Goal: Task Accomplishment & Management: Manage account settings

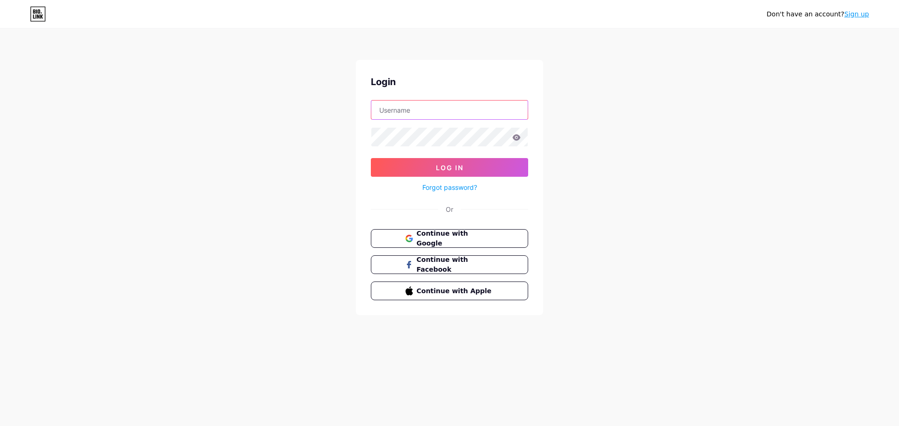
click at [427, 105] on input "text" at bounding box center [449, 110] width 156 height 19
click at [408, 242] on icon at bounding box center [408, 241] width 6 height 3
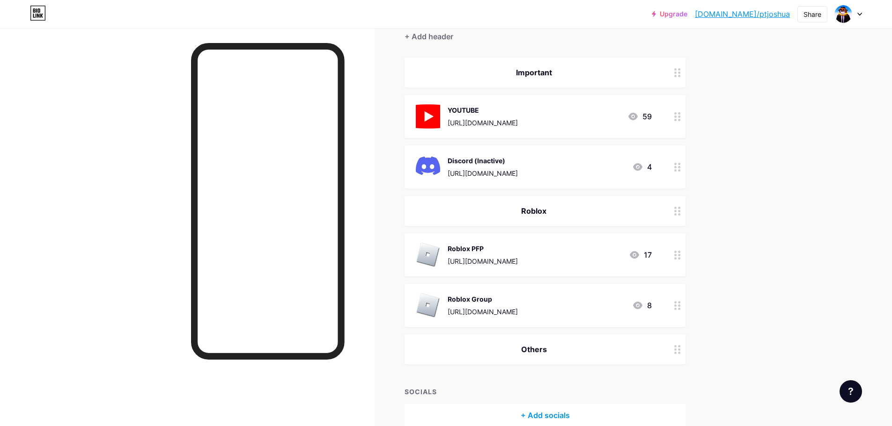
scroll to position [94, 0]
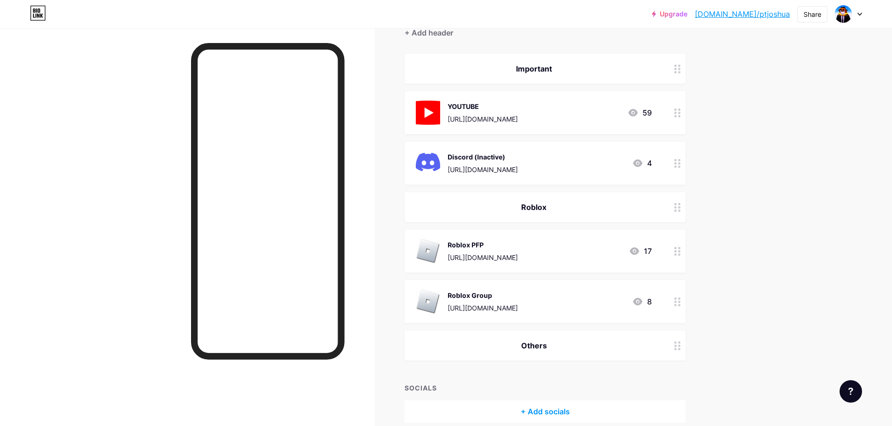
click at [647, 161] on div "4" at bounding box center [642, 163] width 20 height 11
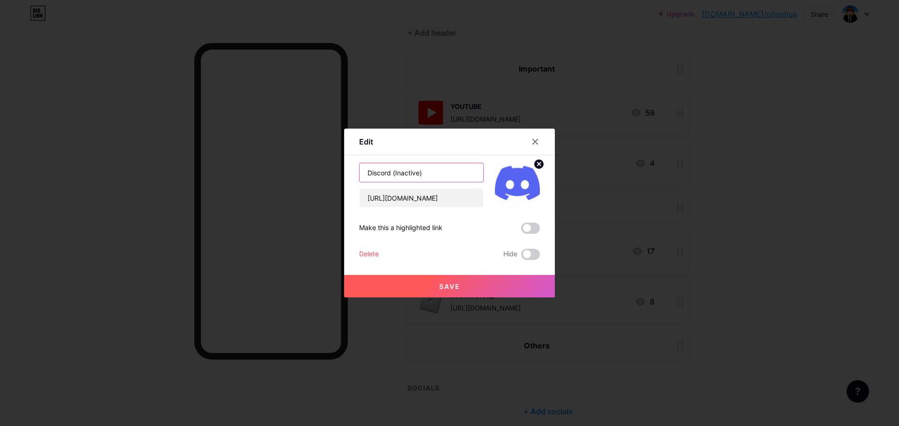
click at [455, 176] on input "Discord (Inactive)" at bounding box center [421, 172] width 124 height 19
type input "Discord"
drag, startPoint x: 476, startPoint y: 197, endPoint x: 275, endPoint y: 194, distance: 201.3
click at [275, 194] on div "Edit Content YouTube Play YouTube video without leaving your page. ADD Vimeo Pl…" at bounding box center [449, 213] width 899 height 426
paste input "5ZZcMF6N6z"
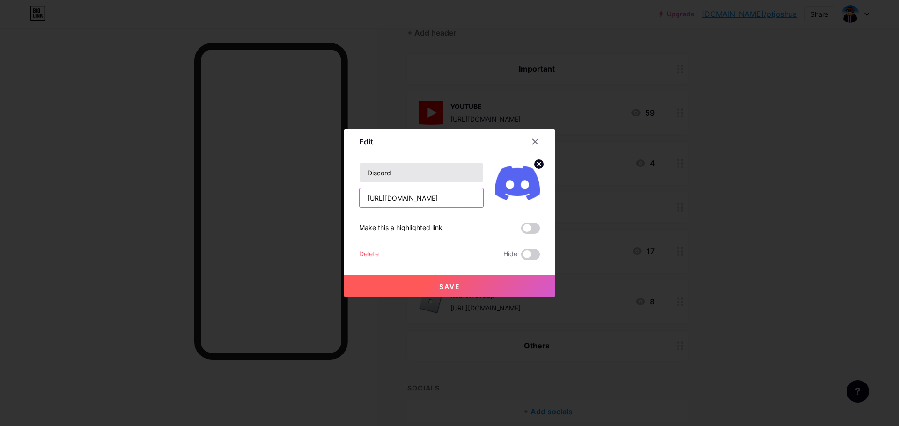
type input "[URL][DOMAIN_NAME]"
click at [424, 177] on input "Discord" at bounding box center [421, 172] width 124 height 19
type input "Discord"
type input "DISCORD"
click at [415, 295] on button "Save" at bounding box center [449, 286] width 211 height 22
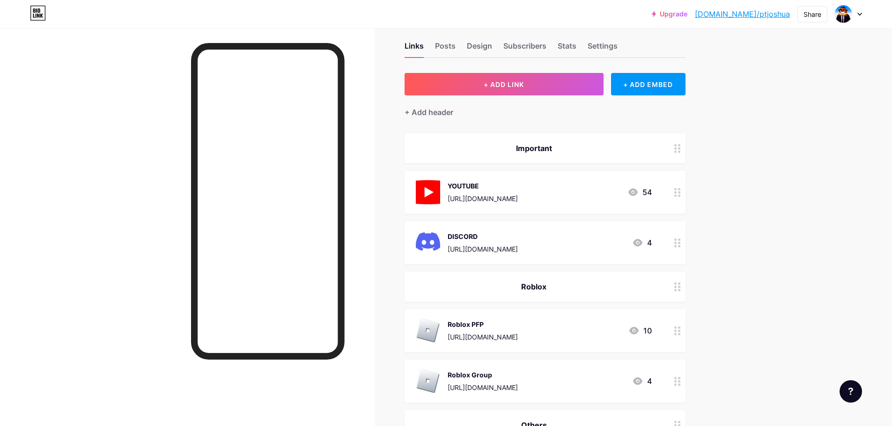
scroll to position [0, 0]
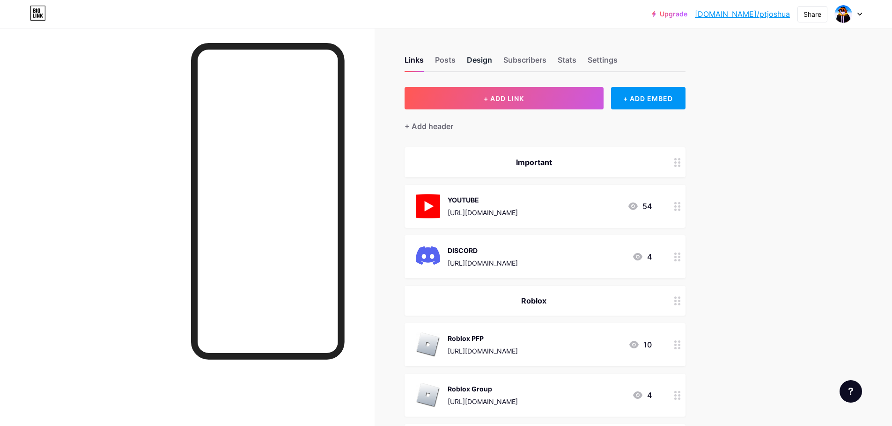
click at [492, 62] on div "Design" at bounding box center [479, 62] width 25 height 17
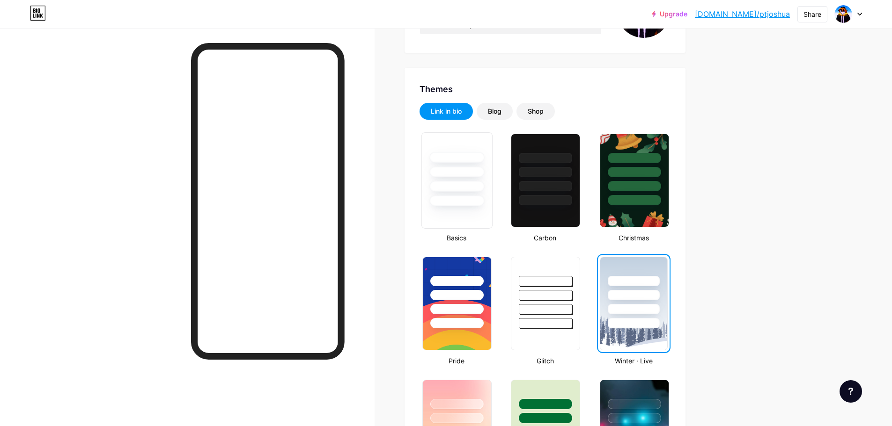
scroll to position [140, 0]
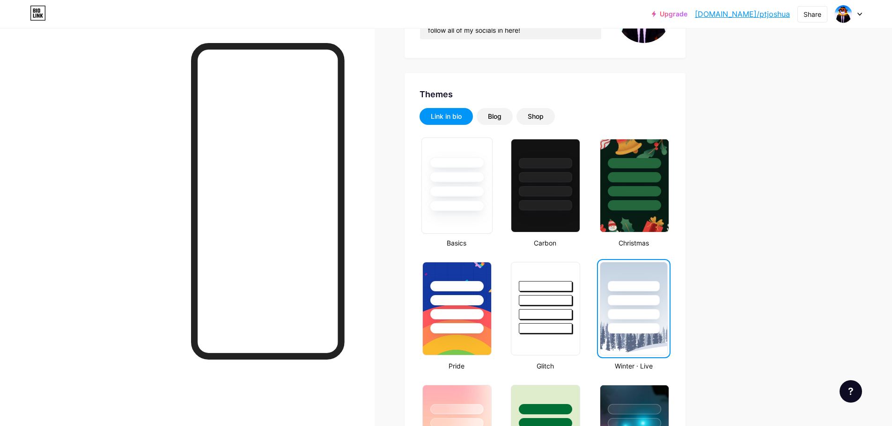
click at [477, 177] on div at bounding box center [456, 177] width 55 height 11
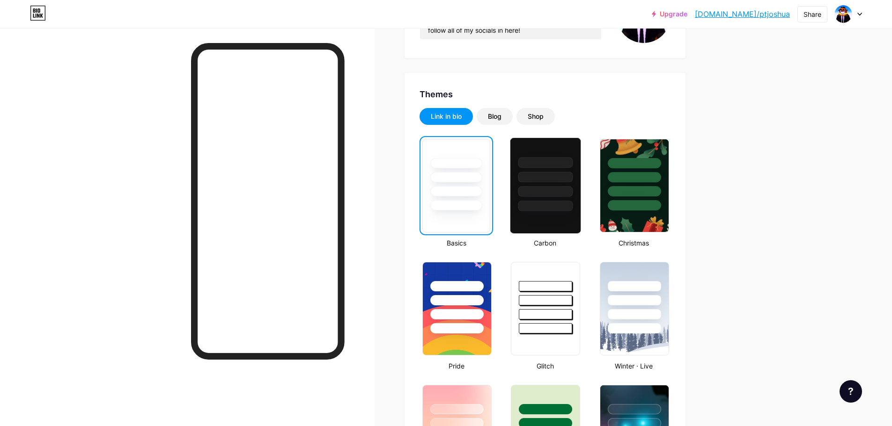
click at [545, 183] on div at bounding box center [545, 174] width 70 height 73
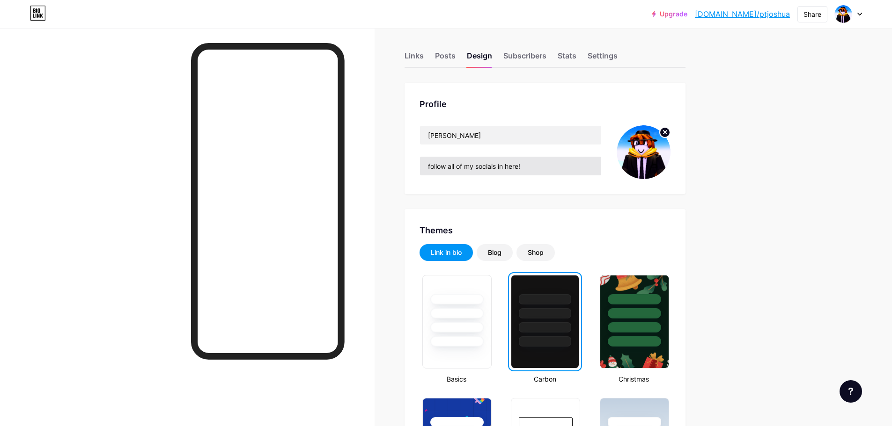
scroll to position [0, 0]
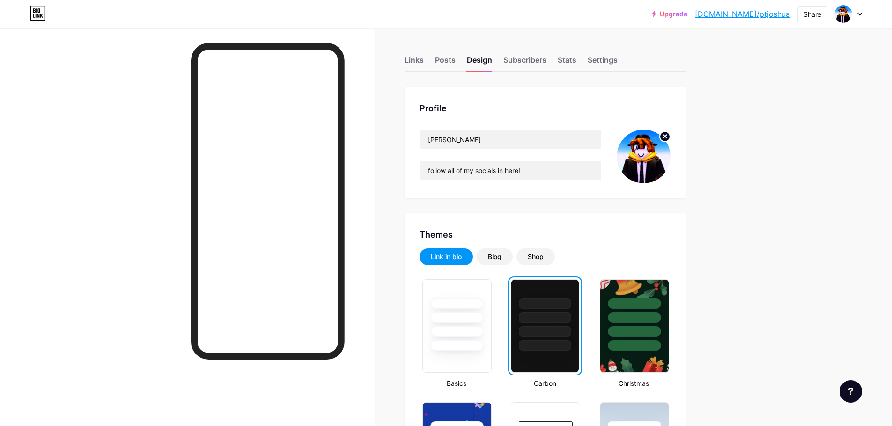
click at [661, 161] on img at bounding box center [643, 157] width 54 height 54
click at [666, 139] on circle at bounding box center [665, 137] width 10 height 10
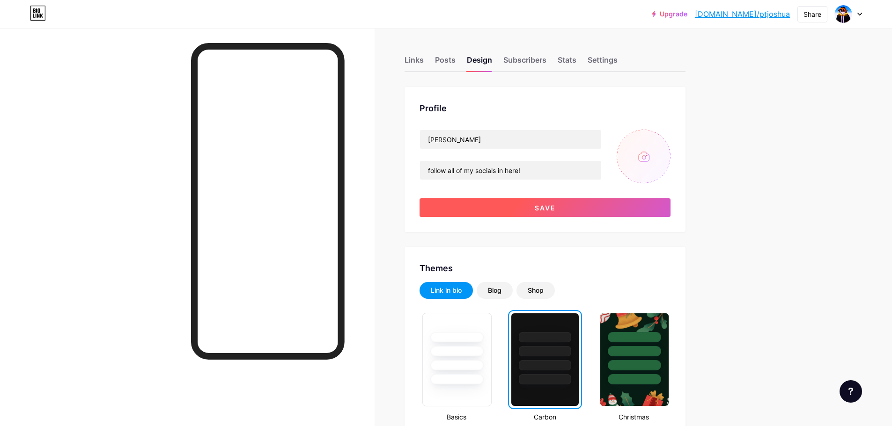
click at [607, 206] on button "Save" at bounding box center [544, 207] width 251 height 19
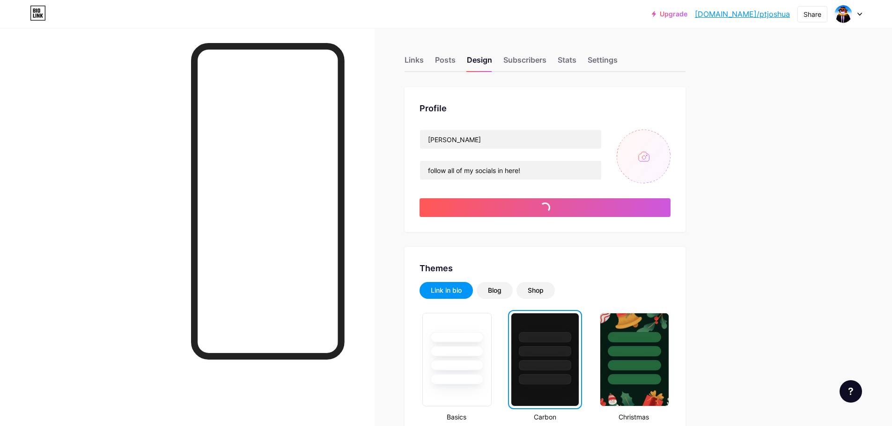
click at [640, 158] on input "file" at bounding box center [643, 157] width 54 height 54
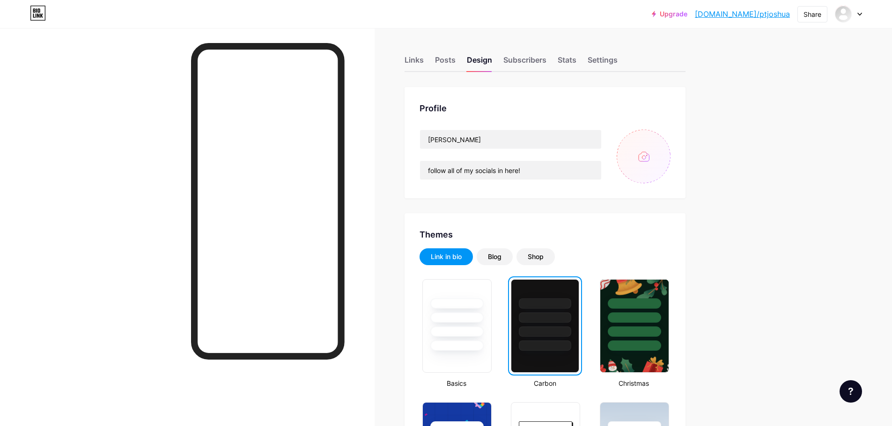
type input "C:\fakepath\c_joshuaplsdono.png"
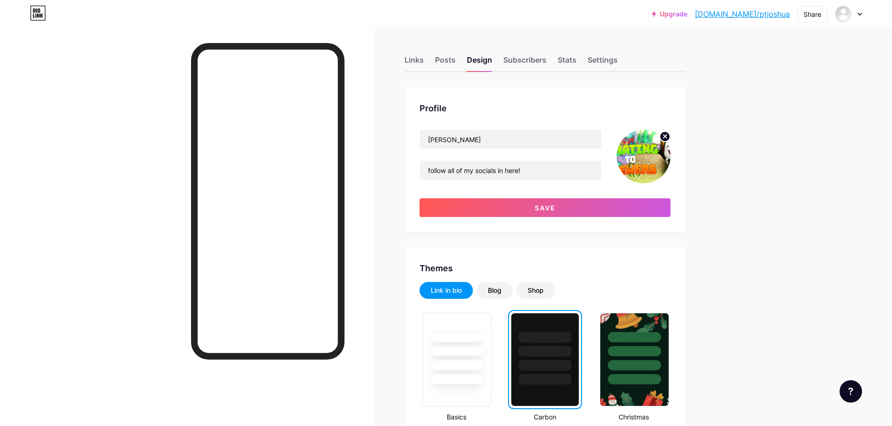
click at [665, 141] on circle at bounding box center [665, 137] width 10 height 10
click at [645, 155] on input "file" at bounding box center [643, 157] width 54 height 54
type input "C:\fakepath\Screenshot 2025-09-13 221411.png"
click at [666, 132] on circle at bounding box center [665, 137] width 10 height 10
click at [641, 149] on input "file" at bounding box center [643, 157] width 54 height 54
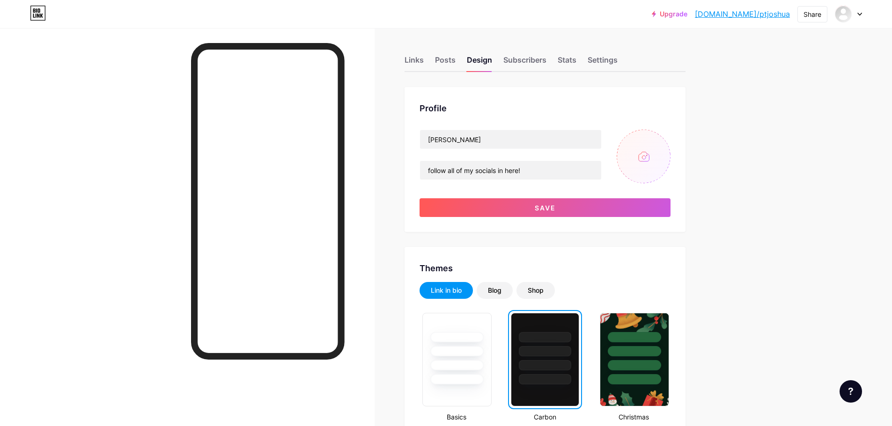
type input "C:\fakepath\Screenshot 2025-08-31 090933.png"
click at [665, 139] on circle at bounding box center [665, 137] width 10 height 10
click at [651, 152] on input "file" at bounding box center [643, 157] width 54 height 54
type input "C:\fakepath\Screenshot 2025-09-07 073010.png"
click at [667, 137] on icon at bounding box center [664, 136] width 3 height 3
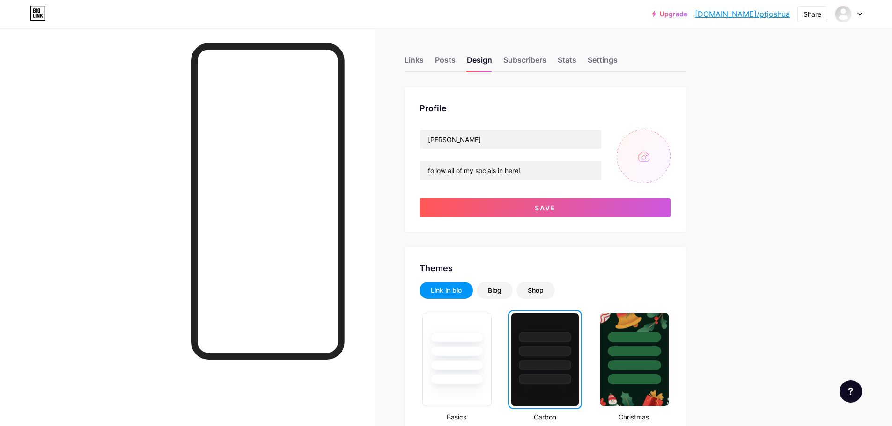
click at [654, 152] on input "file" at bounding box center [643, 157] width 54 height 54
click at [645, 161] on input "file" at bounding box center [643, 157] width 54 height 54
click at [638, 156] on input "file" at bounding box center [643, 157] width 54 height 54
type input "C:\fakepath\547285441_1053275580025832_6171462362099740967_n.png"
click at [598, 220] on div "Profile joshua follow all of my socials in here! Save" at bounding box center [544, 159] width 281 height 145
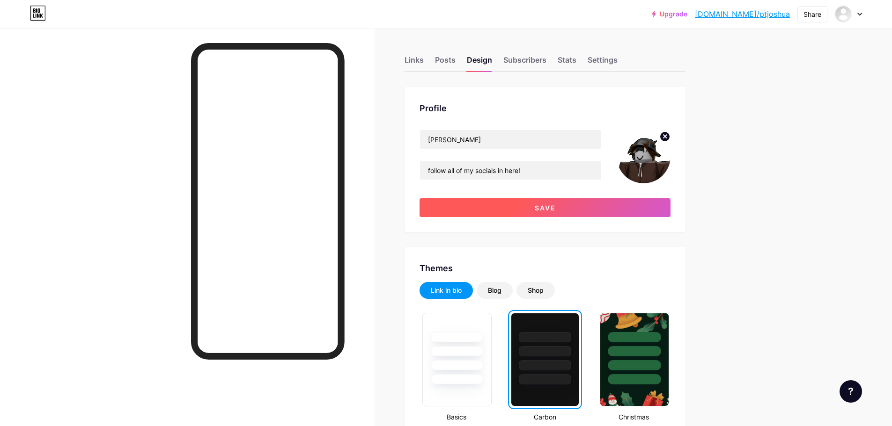
click at [596, 213] on button "Save" at bounding box center [544, 207] width 251 height 19
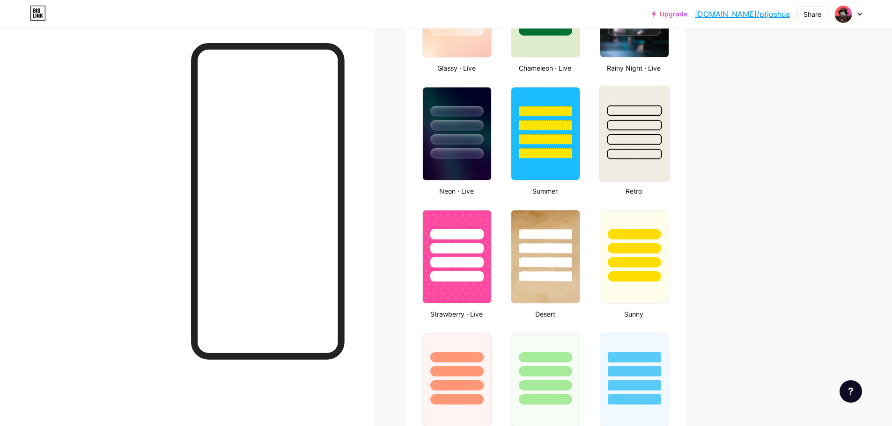
scroll to position [468, 0]
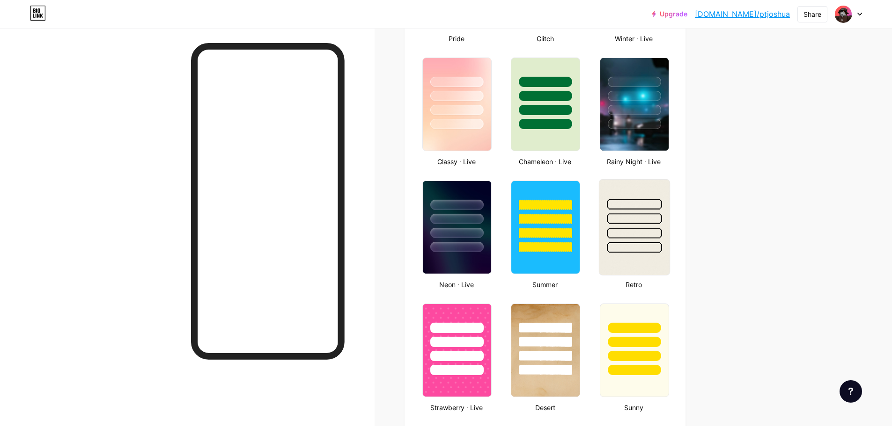
click at [620, 141] on img at bounding box center [634, 104] width 68 height 93
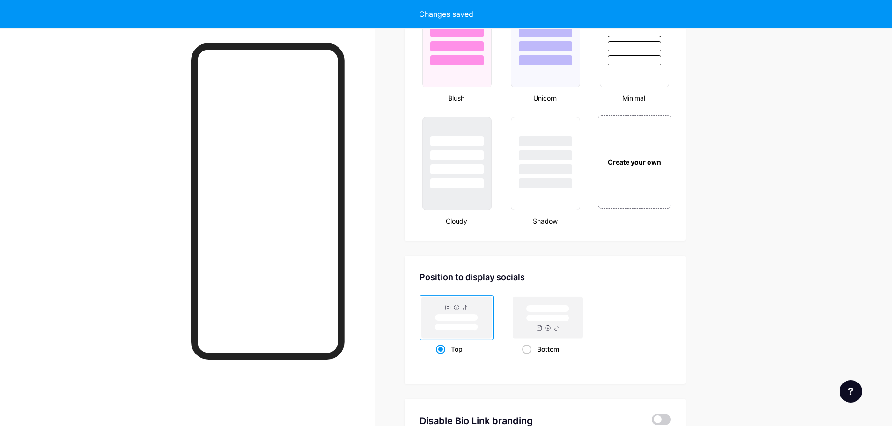
scroll to position [1030, 0]
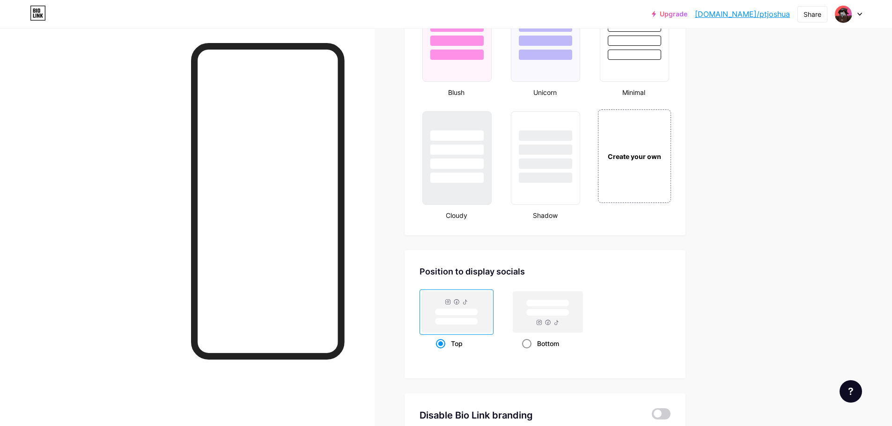
click at [553, 323] on rect at bounding box center [548, 312] width 70 height 41
click at [528, 352] on input "Bottom" at bounding box center [525, 355] width 6 height 6
radio input "true"
click at [475, 321] on rect at bounding box center [456, 321] width 43 height 7
click at [442, 352] on input "Top" at bounding box center [439, 355] width 6 height 6
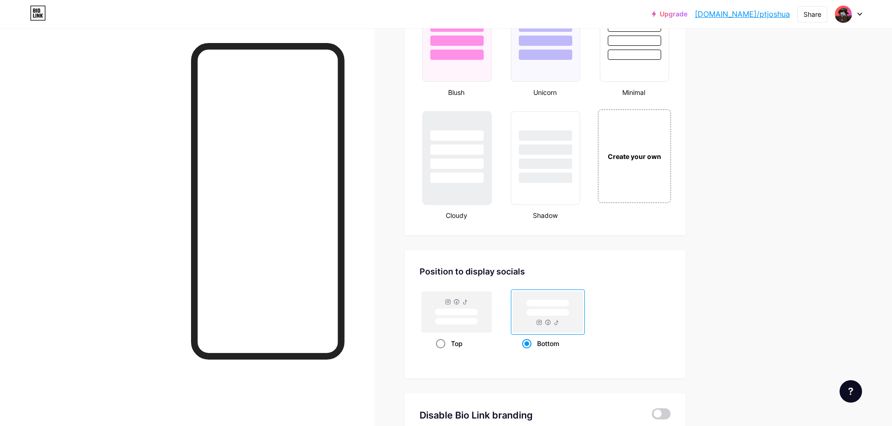
radio input "true"
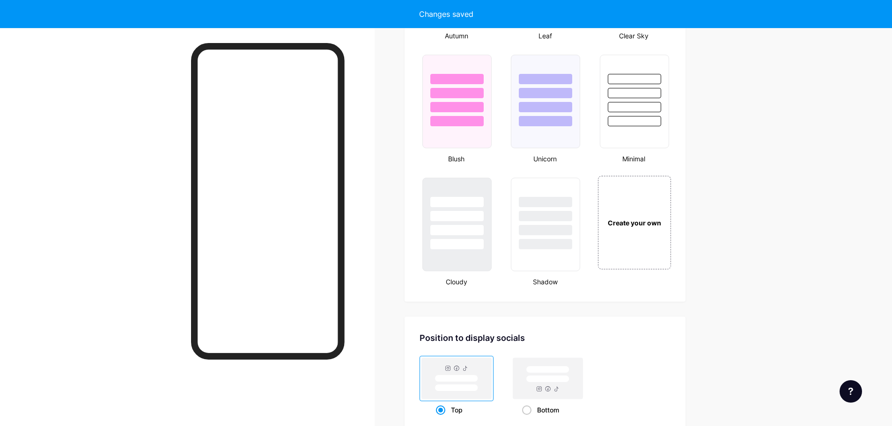
scroll to position [1077, 0]
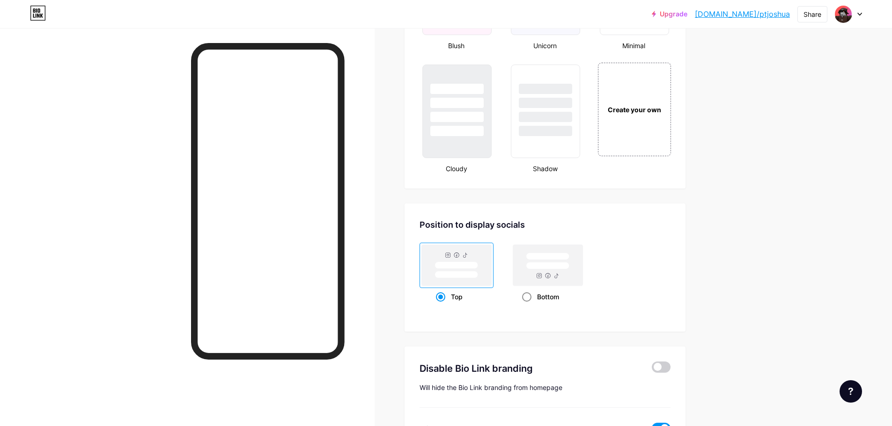
click at [533, 275] on rect at bounding box center [548, 265] width 70 height 41
click at [528, 306] on input "Bottom" at bounding box center [525, 309] width 6 height 6
radio input "true"
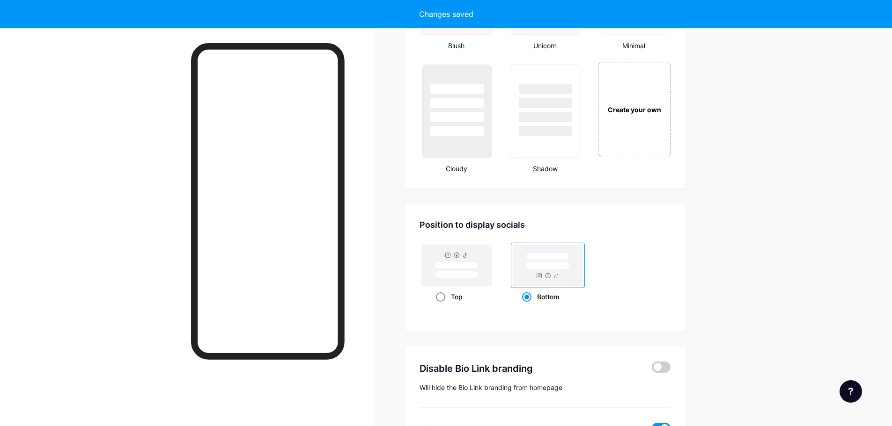
click at [488, 274] on rect at bounding box center [457, 265] width 70 height 41
click at [442, 306] on input "Top" at bounding box center [439, 309] width 6 height 6
radio input "true"
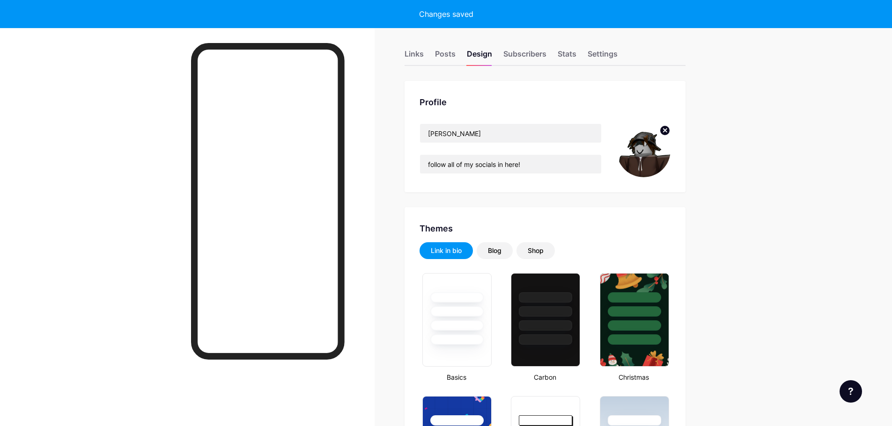
scroll to position [0, 0]
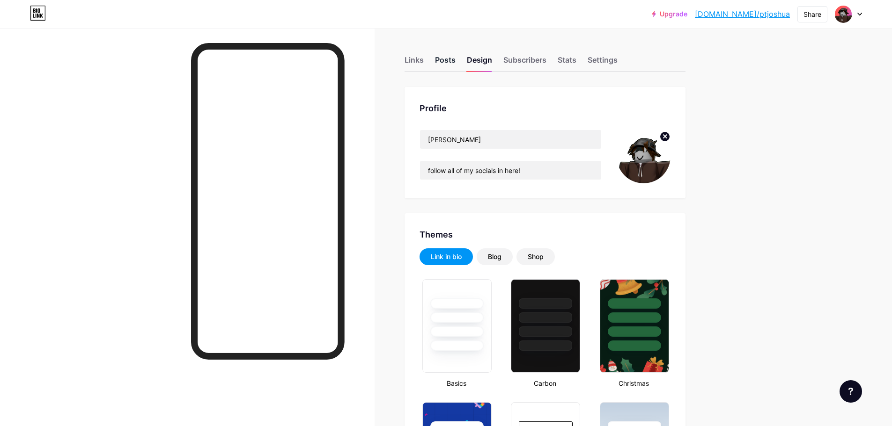
click at [445, 67] on div "Posts" at bounding box center [445, 62] width 21 height 17
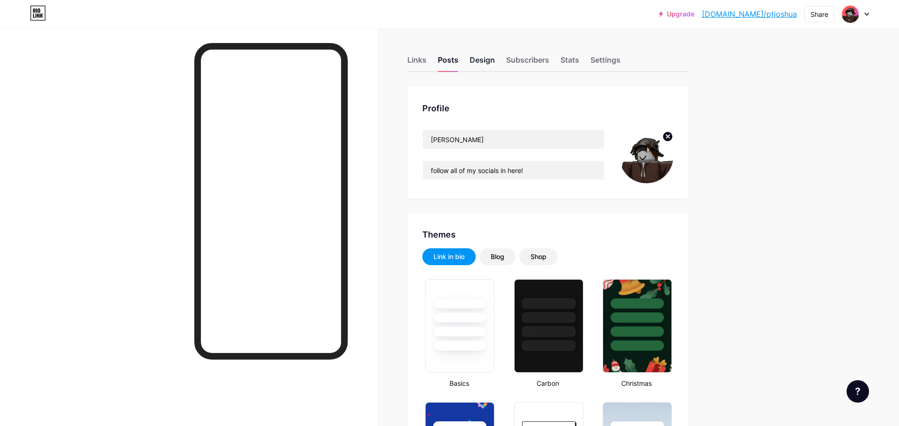
click at [491, 57] on div "Design" at bounding box center [481, 62] width 25 height 17
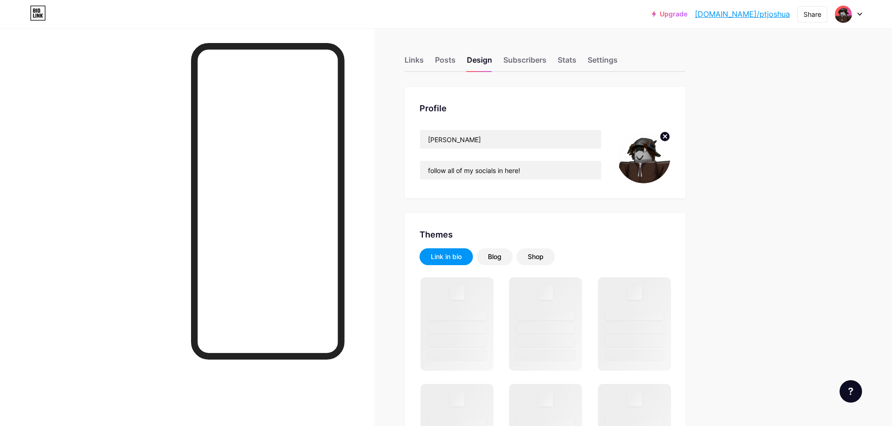
click at [496, 238] on div "Themes" at bounding box center [544, 234] width 251 height 13
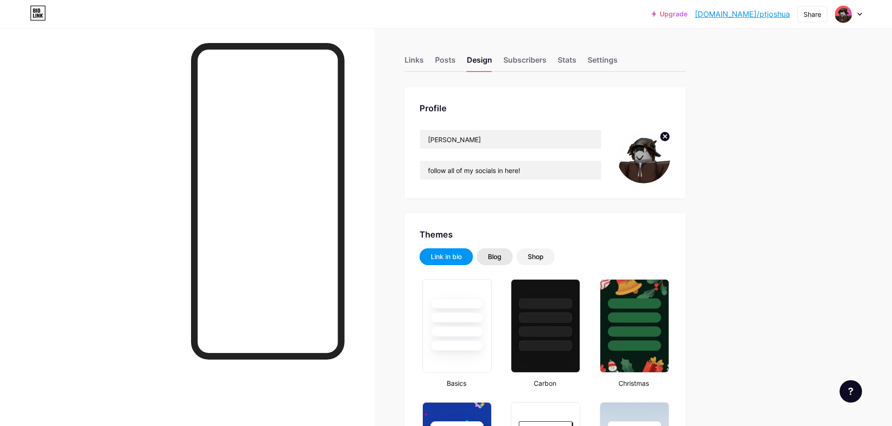
click at [500, 256] on div "Blog" at bounding box center [495, 256] width 14 height 9
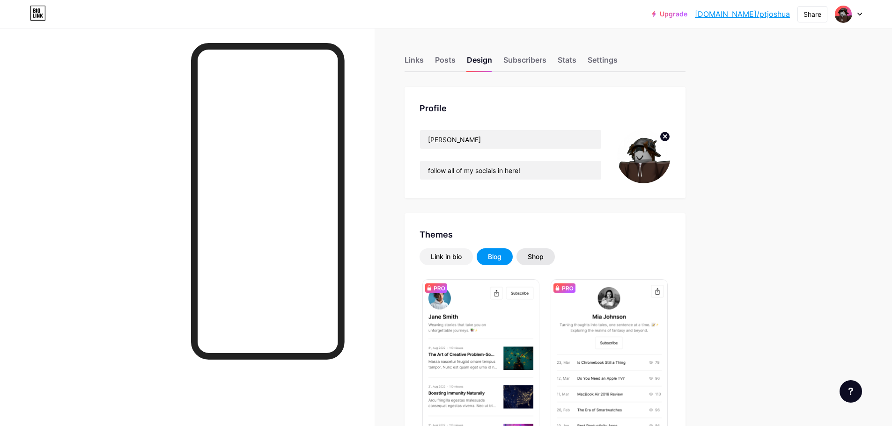
click at [532, 256] on div "Shop" at bounding box center [536, 256] width 16 height 9
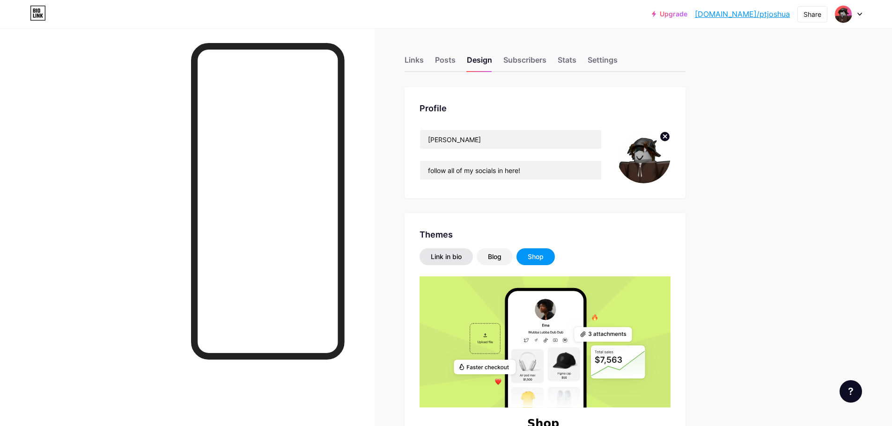
click at [469, 251] on div "Link in bio" at bounding box center [445, 257] width 53 height 17
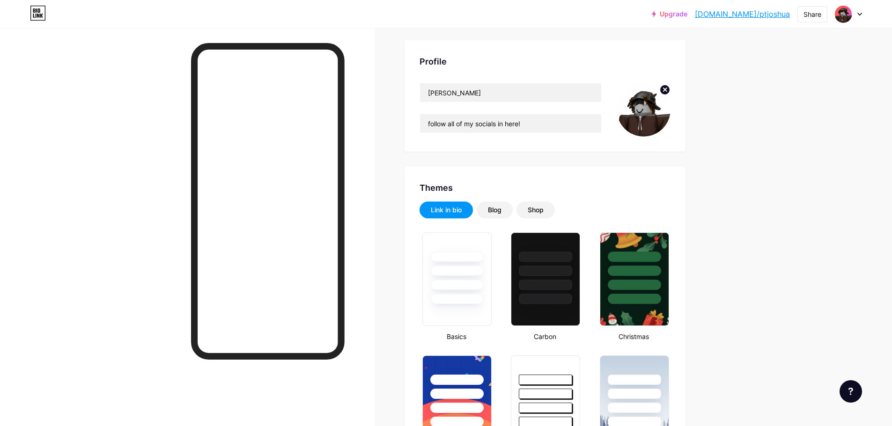
click at [650, 116] on img at bounding box center [643, 110] width 54 height 54
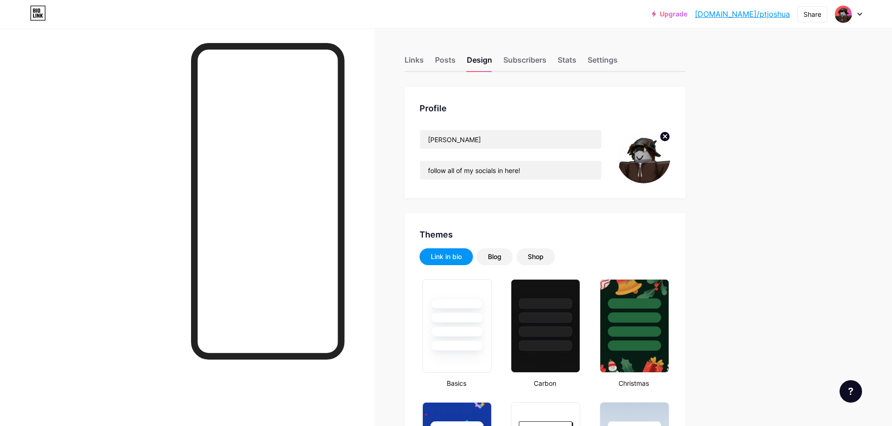
click at [428, 71] on div "Links Posts Design Subscribers Stats Settings" at bounding box center [544, 55] width 281 height 33
click at [418, 58] on div "Links" at bounding box center [413, 62] width 19 height 17
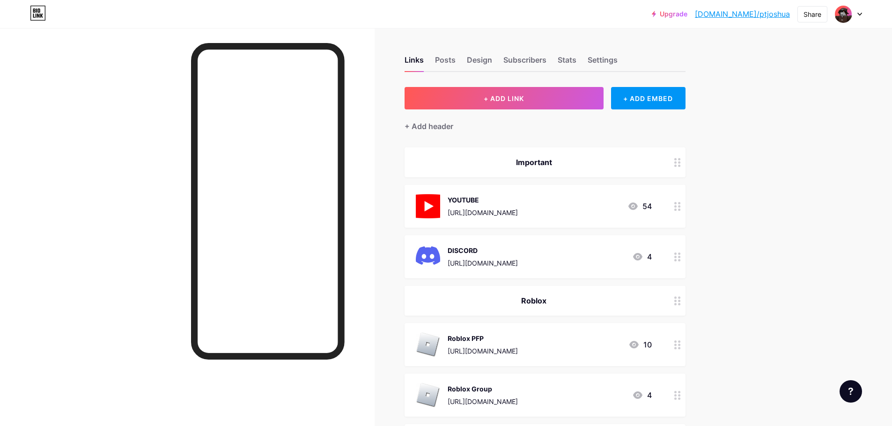
click at [459, 59] on div "Links Posts Design Subscribers Stats Settings" at bounding box center [544, 55] width 281 height 33
click at [452, 59] on div "Posts" at bounding box center [445, 62] width 21 height 17
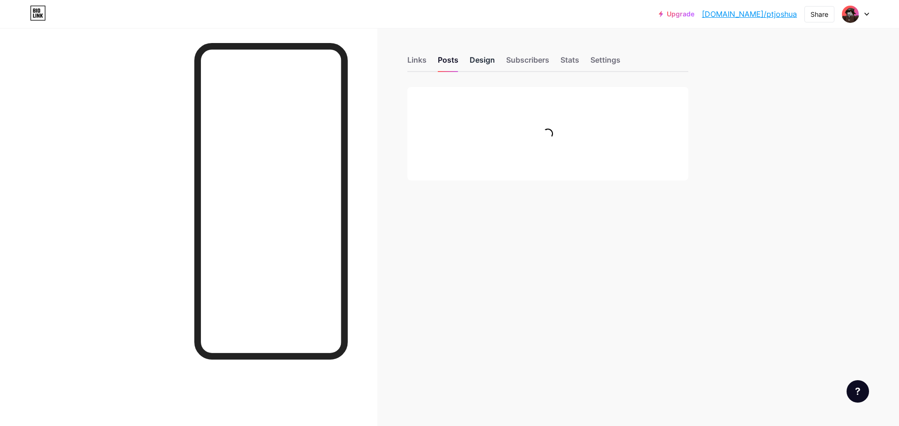
click at [487, 68] on div "Design" at bounding box center [481, 62] width 25 height 17
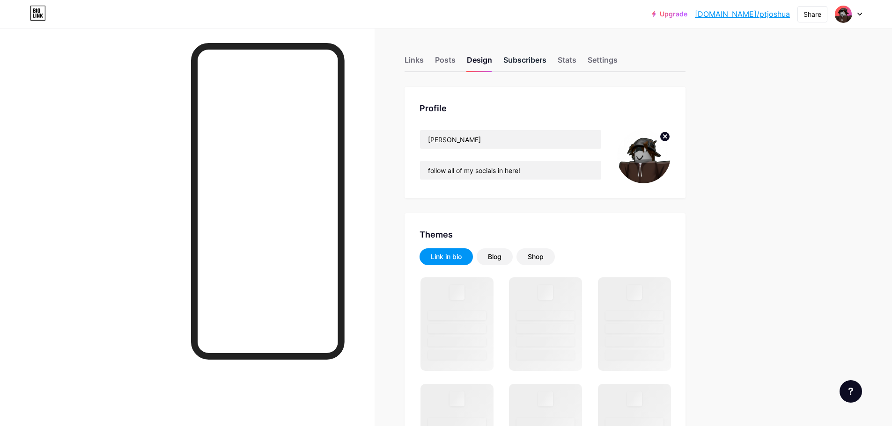
click at [520, 63] on div "Subscribers" at bounding box center [524, 62] width 43 height 17
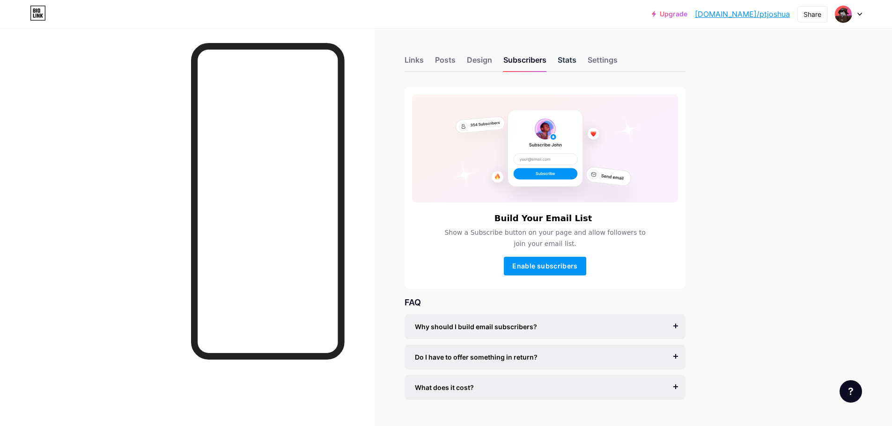
click at [572, 60] on div "Stats" at bounding box center [566, 62] width 19 height 17
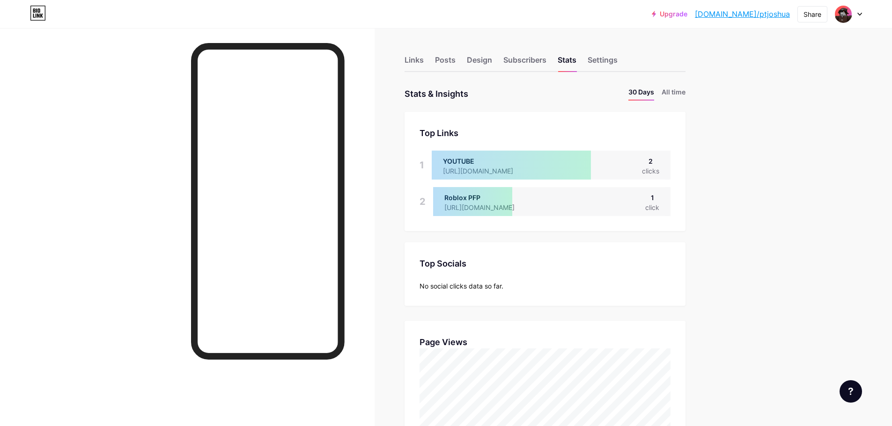
click at [452, 54] on div "Links Posts Design Subscribers Stats Settings" at bounding box center [544, 55] width 281 height 33
click at [453, 60] on div "Posts" at bounding box center [445, 62] width 21 height 17
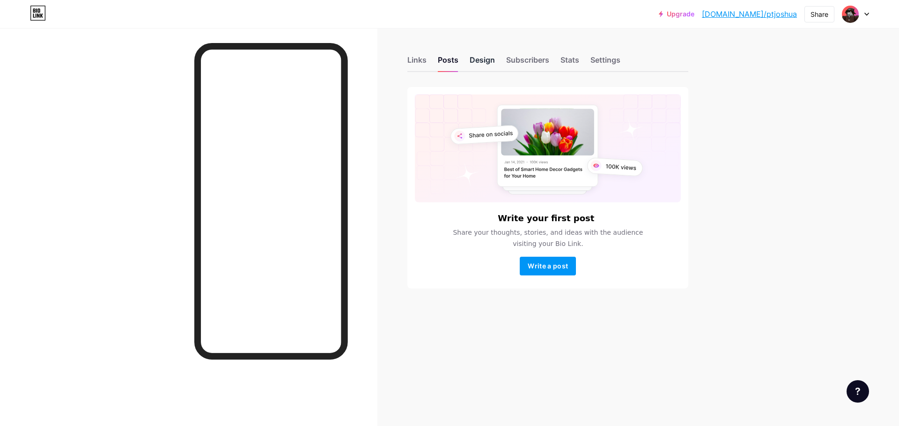
click at [486, 65] on div "Design" at bounding box center [481, 62] width 25 height 17
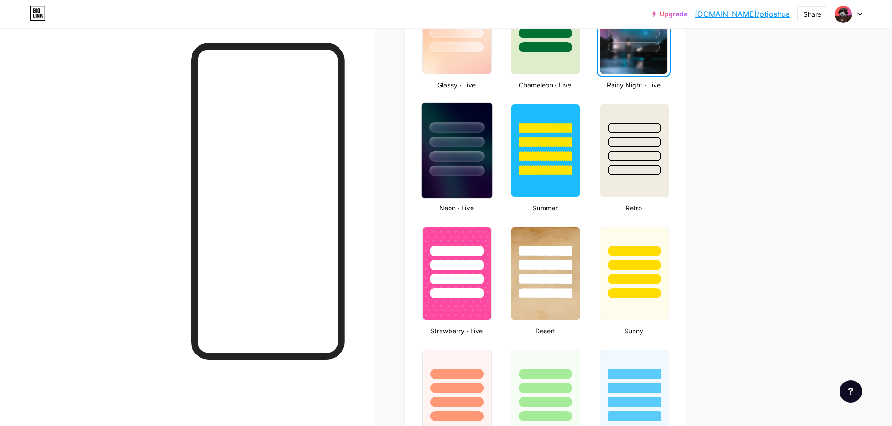
scroll to position [562, 0]
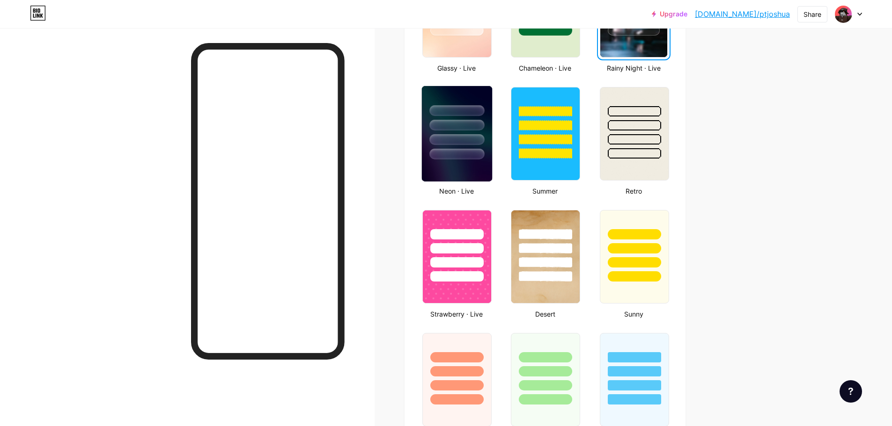
click at [453, 137] on div at bounding box center [456, 139] width 55 height 11
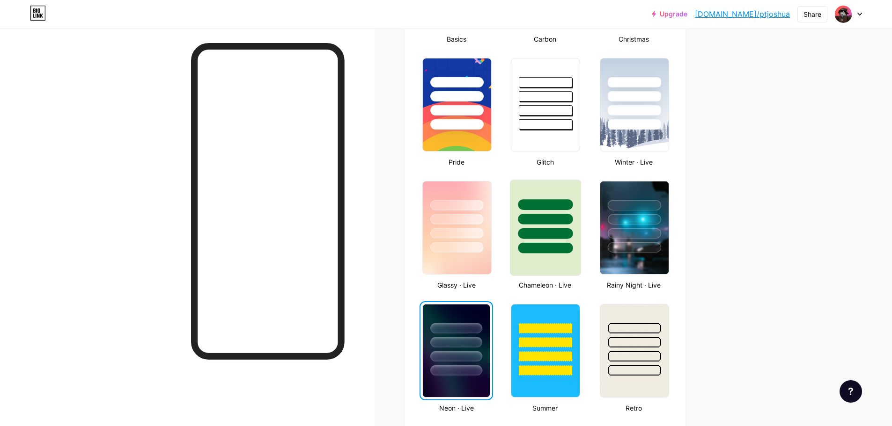
scroll to position [328, 0]
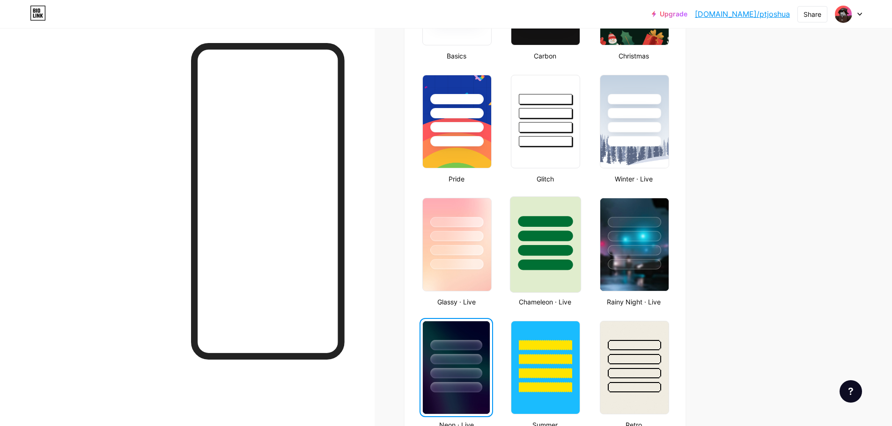
click at [551, 249] on div at bounding box center [545, 250] width 55 height 11
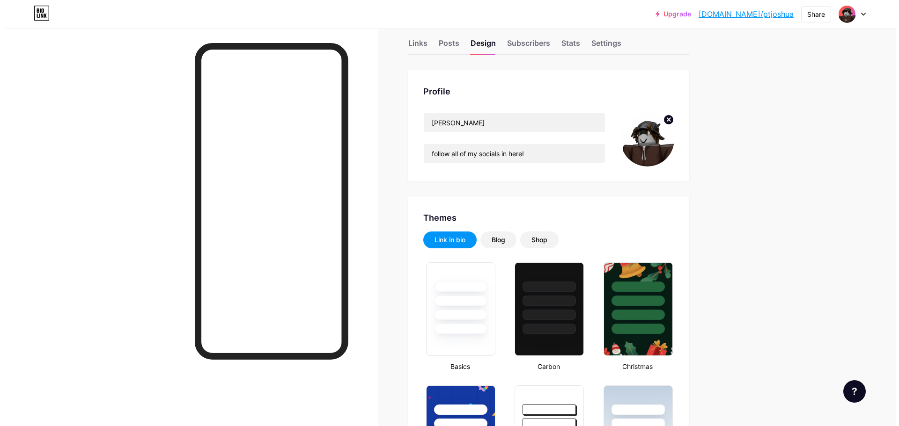
scroll to position [0, 0]
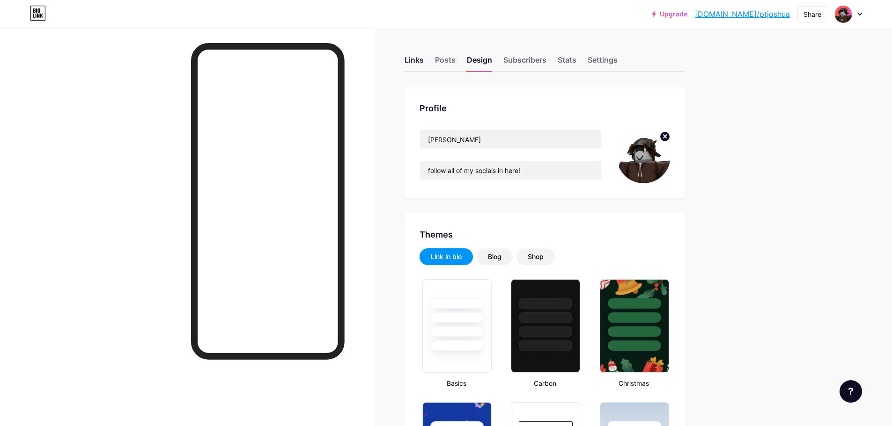
click at [428, 55] on div "Links Posts Design Subscribers Stats Settings" at bounding box center [544, 55] width 281 height 33
click at [424, 56] on div "Links" at bounding box center [413, 62] width 19 height 17
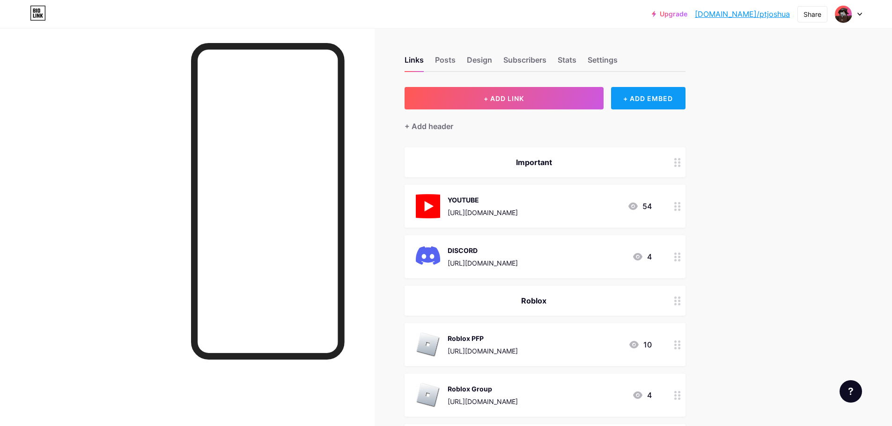
click at [641, 100] on div "+ ADD EMBED" at bounding box center [648, 98] width 74 height 22
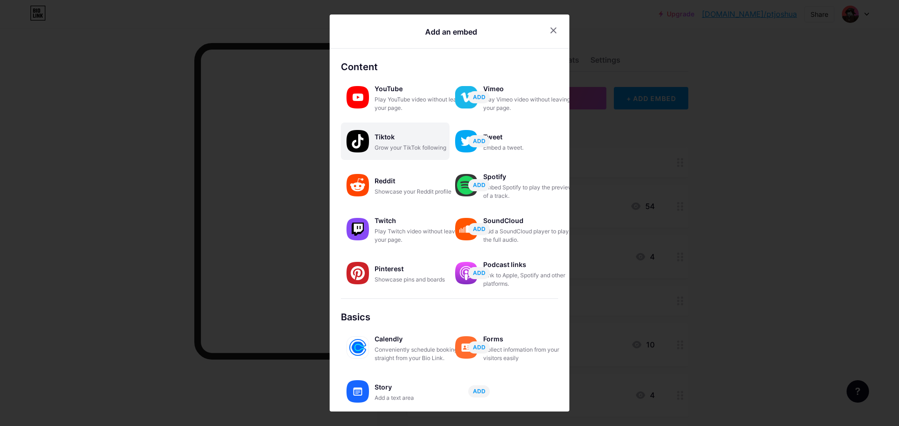
click at [423, 148] on div "Grow your TikTok following" at bounding box center [421, 148] width 94 height 8
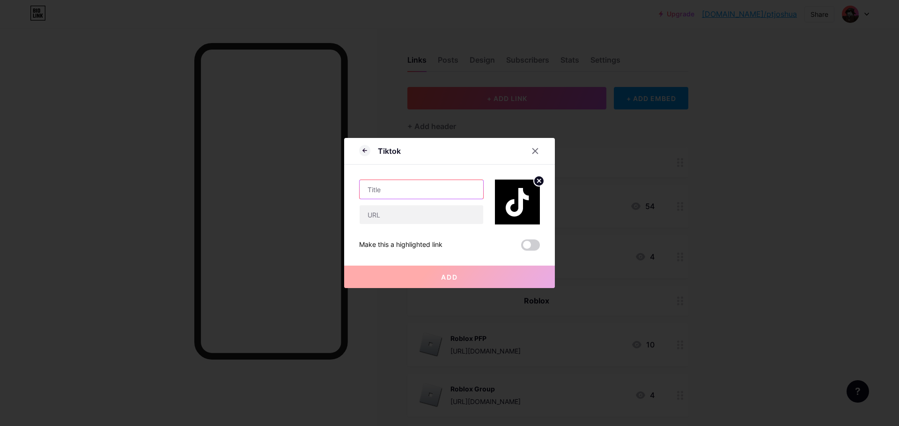
click at [436, 190] on input "text" at bounding box center [421, 189] width 124 height 19
type input "TIktok"
click at [399, 215] on input "text" at bounding box center [421, 214] width 124 height 19
paste input "https://www.tiktok.com/@protagonist_joshua"
type input "https://www.tiktok.com/@protagonist_joshua"
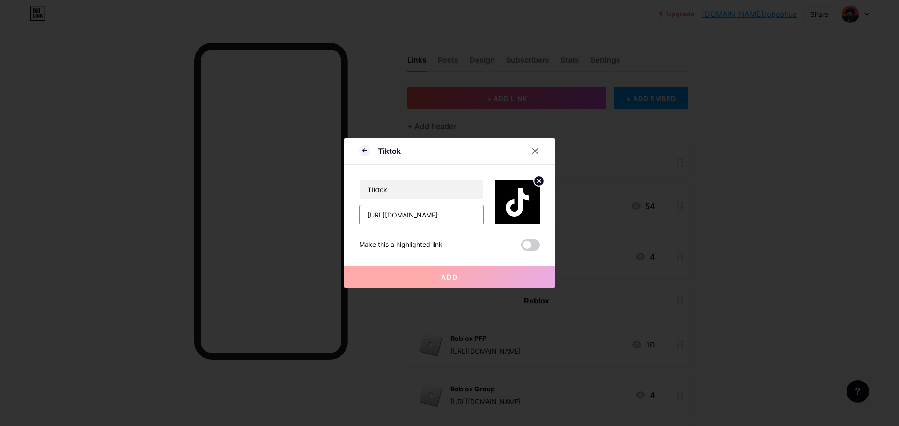
scroll to position [0, 32]
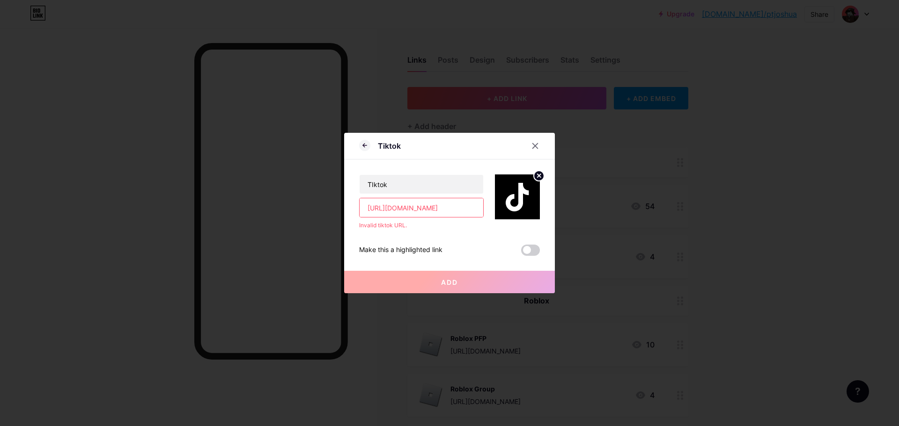
click at [476, 208] on input "https://www.tiktok.com/@protagonist_joshua" at bounding box center [421, 207] width 124 height 19
drag, startPoint x: 477, startPoint y: 207, endPoint x: 195, endPoint y: 194, distance: 283.0
click at [198, 194] on div "Tiktok TIktok https://www.tiktok.com/@protagonist_joshua Invalid tiktok URL. Ma…" at bounding box center [449, 213] width 899 height 426
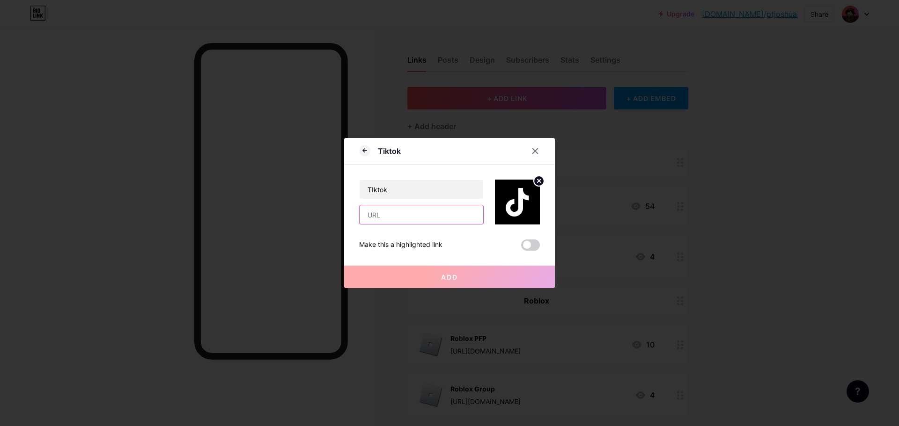
paste input "https://www.tiktok.com/@protagonist_joshua"
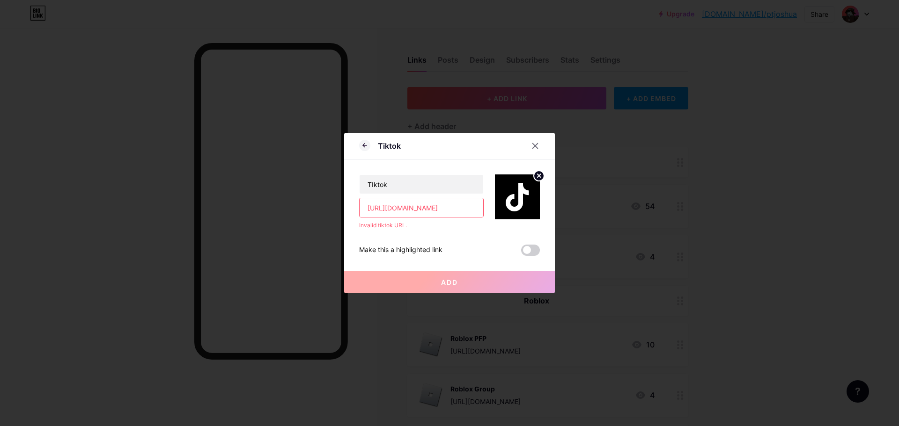
scroll to position [0, 32]
type input "https://www.tiktok.com/@protagonist_joshua"
click at [442, 217] on div "https://www.tiktok.com/@protagonist_joshua" at bounding box center [421, 208] width 125 height 20
click at [406, 207] on input "https://www.tiktok.com/@protagonist_joshua" at bounding box center [421, 207] width 124 height 19
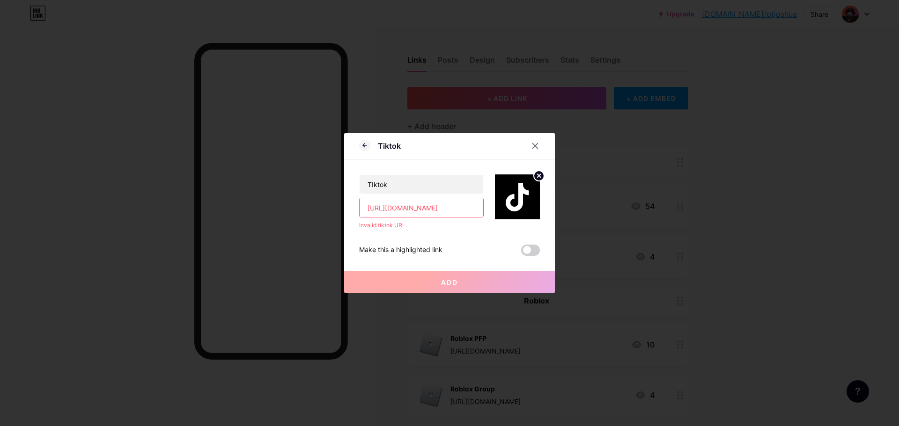
click at [445, 209] on input "https://www.tiktok.com/@protagonist_joshua" at bounding box center [421, 207] width 124 height 19
drag, startPoint x: 446, startPoint y: 209, endPoint x: 537, endPoint y: 203, distance: 92.0
click at [536, 203] on div "TIktok https://www.tiktok.com/@protagonist_joshua Invalid tiktok URL." at bounding box center [449, 195] width 181 height 70
click at [480, 204] on input "https://www.tiktok.com/@protagonist_joshua" at bounding box center [421, 207] width 124 height 19
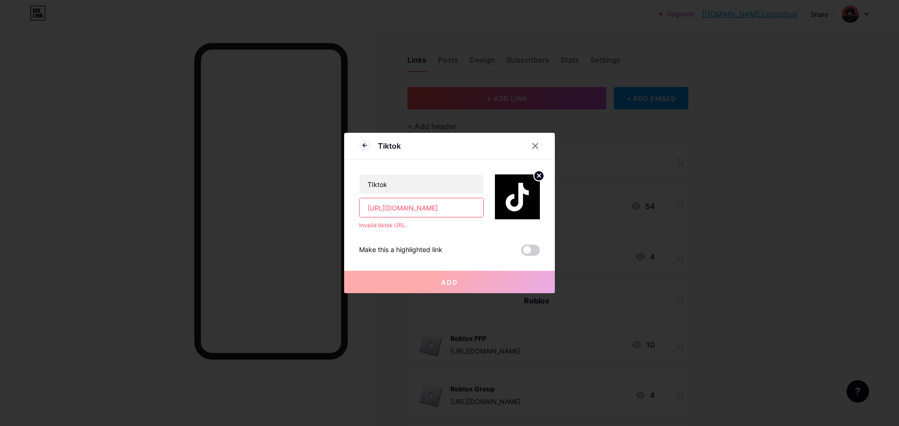
scroll to position [0, 0]
click at [460, 200] on input "https://www.tiktok.com/@protagonist_joshua" at bounding box center [421, 207] width 124 height 19
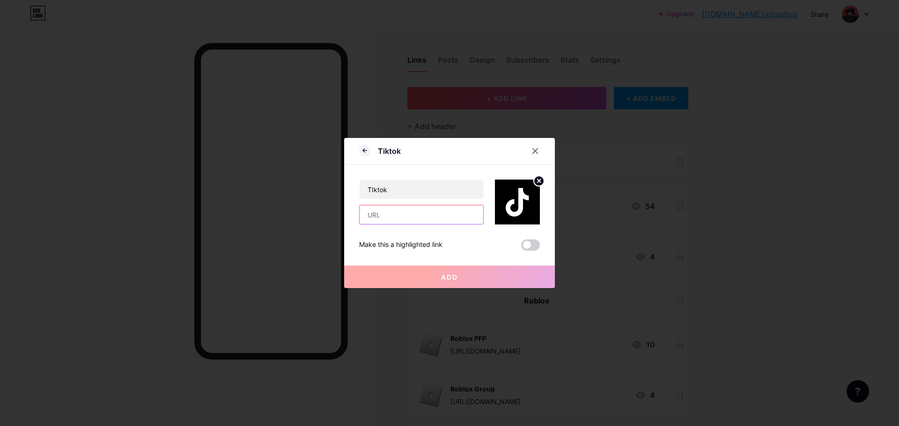
paste input "https://www.tiktok.com/@protagonist_joshua"
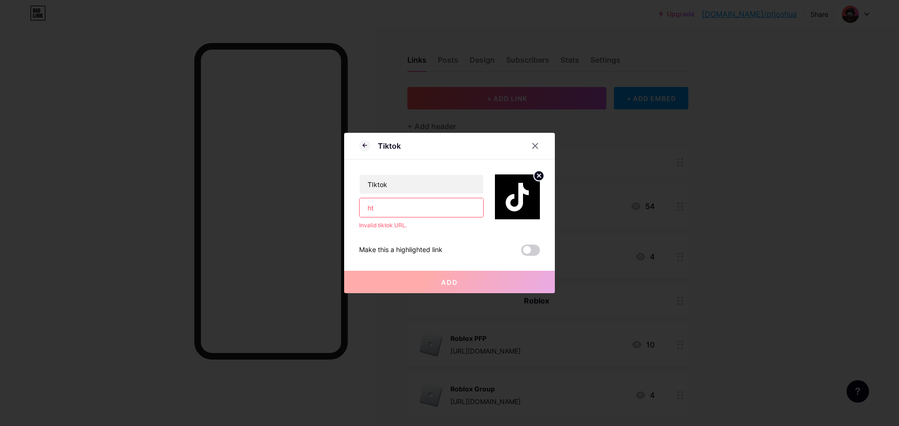
type input "h"
type input "dfsf"
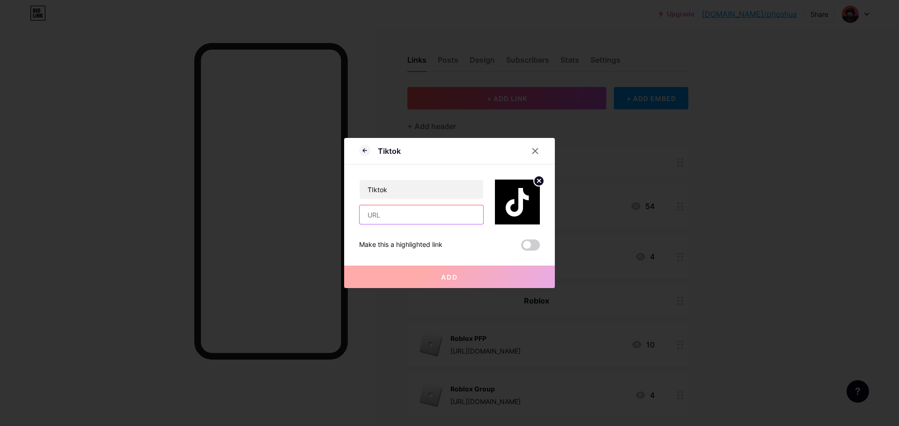
type input "v"
paste input "https://www.tiktok.com/@protagonist_joshua"
type input "https://www.tiktok.com/@protagonist_joshua"
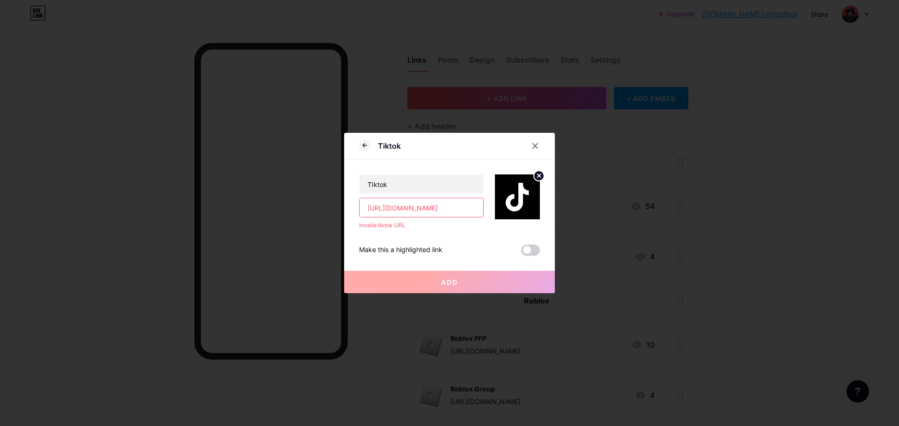
click at [465, 243] on div "TIktok https://www.tiktok.com/@protagonist_joshua Invalid tiktok URL. Make this…" at bounding box center [449, 208] width 181 height 96
click at [517, 253] on div "Make this a highlighted link" at bounding box center [449, 250] width 181 height 11
click at [528, 249] on span at bounding box center [530, 250] width 19 height 11
click at [521, 253] on input "checkbox" at bounding box center [521, 253] width 0 height 0
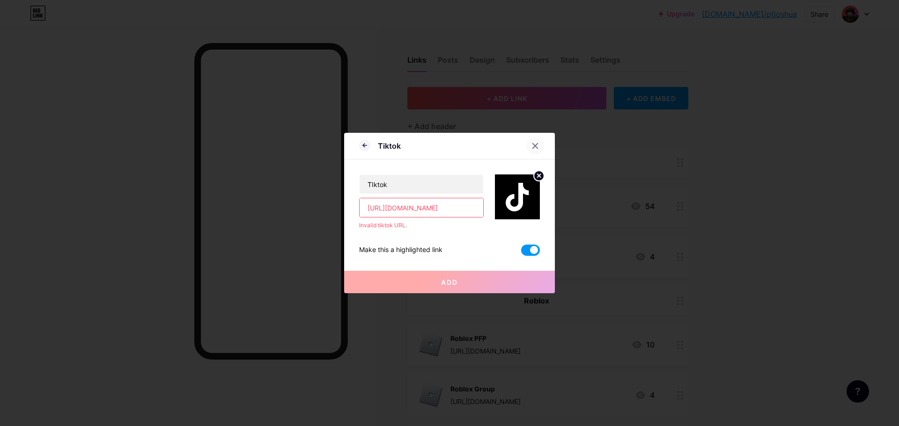
click at [535, 144] on icon at bounding box center [534, 145] width 7 height 7
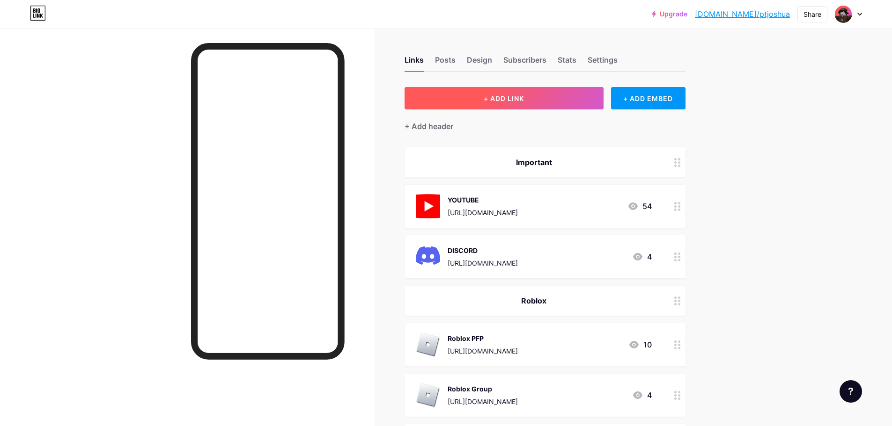
click at [519, 106] on button "+ ADD LINK" at bounding box center [503, 98] width 199 height 22
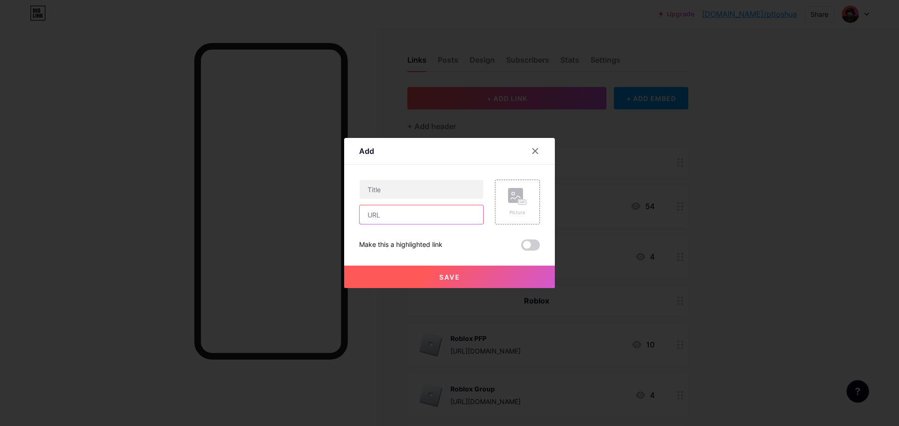
click at [435, 211] on input "text" at bounding box center [421, 214] width 124 height 19
paste input "https://www.tiktok.com/@protagonist_joshua"
type input "https://www.tiktok.com/@protagonist_joshua"
click at [429, 191] on input "text" at bounding box center [421, 189] width 124 height 19
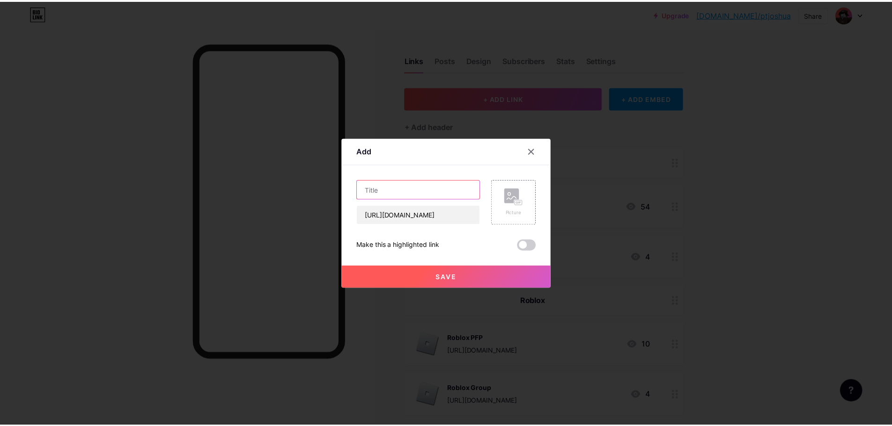
scroll to position [0, 0]
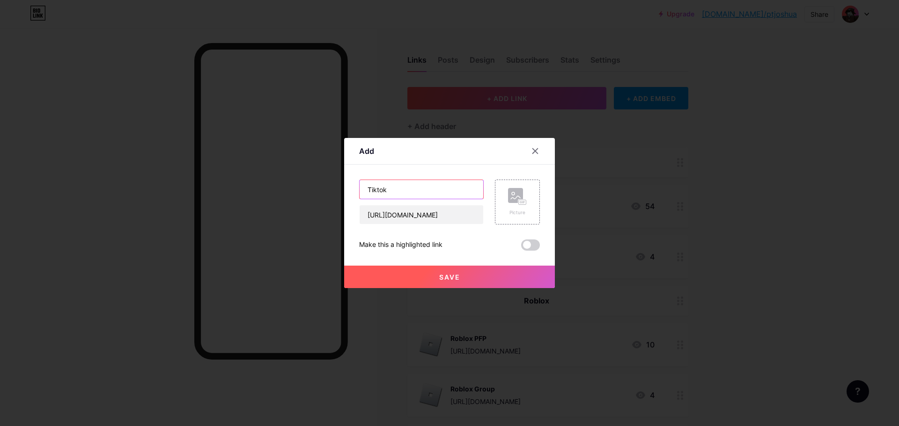
type input "Tiktok"
click at [508, 191] on rect at bounding box center [515, 195] width 15 height 15
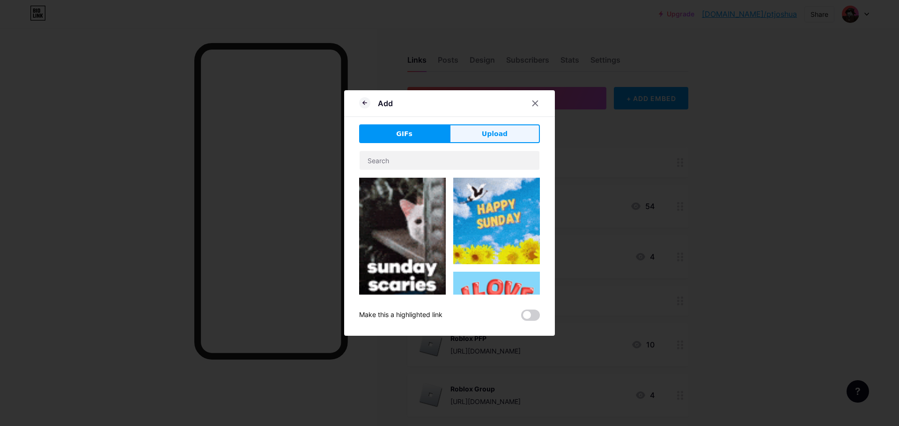
click at [472, 133] on button "Upload" at bounding box center [494, 134] width 90 height 19
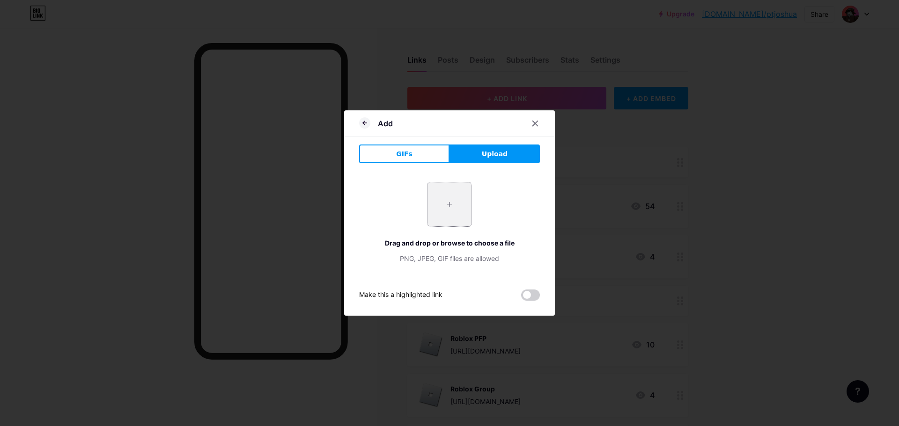
click at [438, 213] on input "file" at bounding box center [449, 205] width 44 height 44
type input "C:\fakepath\images.png"
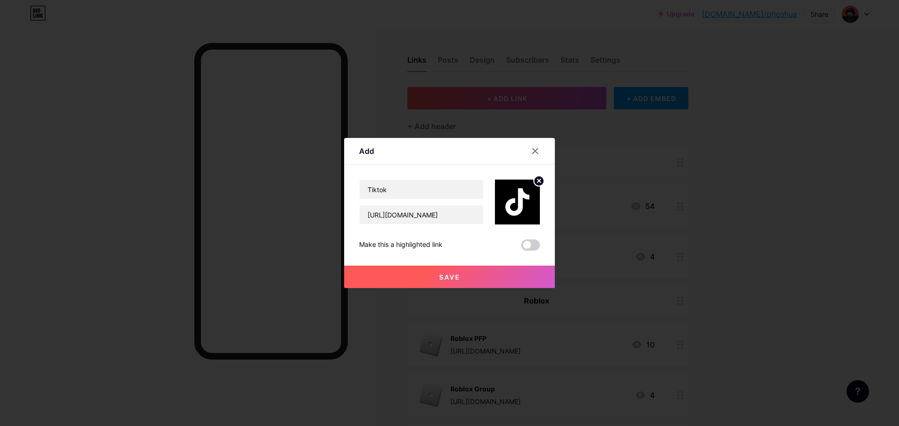
click at [481, 271] on button "Save" at bounding box center [449, 277] width 211 height 22
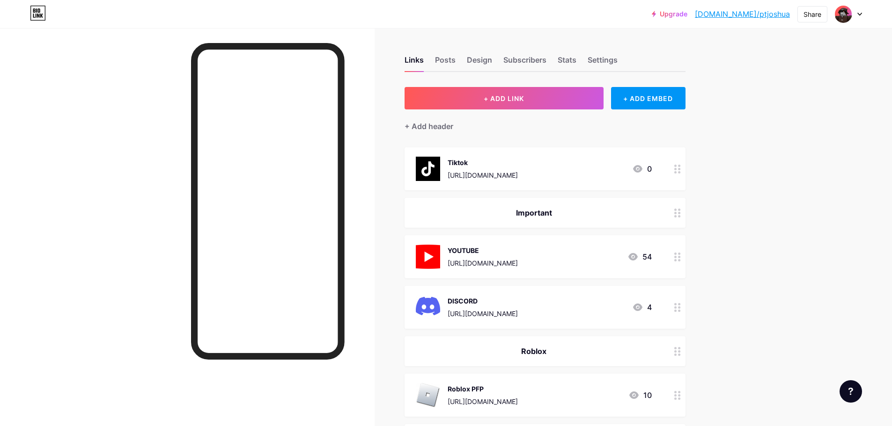
drag, startPoint x: 490, startPoint y: 165, endPoint x: 500, endPoint y: 257, distance: 92.8
click at [500, 257] on span "Tiktok https://www.tiktok.com/@protagonist_joshua 0 Important YOUTUBE https://w…" at bounding box center [544, 326] width 281 height 358
click at [720, 218] on div "Links Posts Design Subscribers Stats Settings + ADD LINK + ADD EMBED + Add head…" at bounding box center [362, 321] width 725 height 586
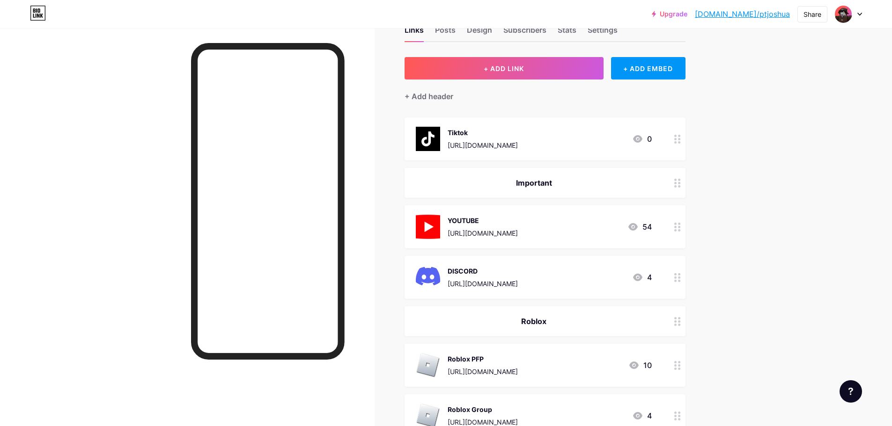
scroll to position [47, 0]
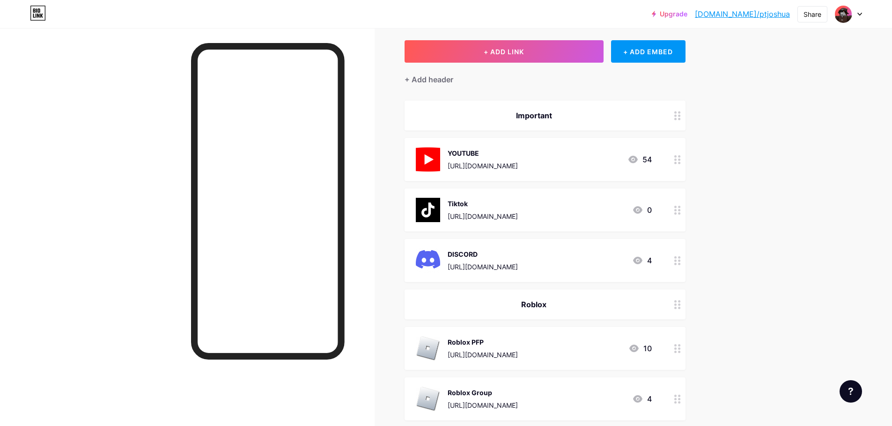
click at [712, 200] on div "Links Posts Design Subscribers Stats Settings + ADD LINK + ADD EMBED + Add head…" at bounding box center [362, 274] width 725 height 586
click at [672, 216] on div "Tiktok https://www.tiktok.com/@protagonist_joshua 0" at bounding box center [544, 210] width 281 height 43
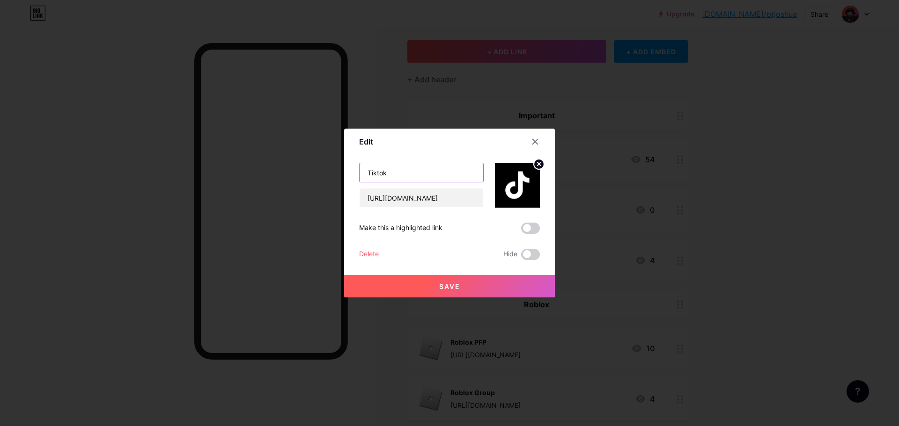
click at [431, 164] on input "Tiktok" at bounding box center [421, 172] width 124 height 19
type input "TIKTOK"
click at [411, 284] on button "Save" at bounding box center [449, 286] width 211 height 22
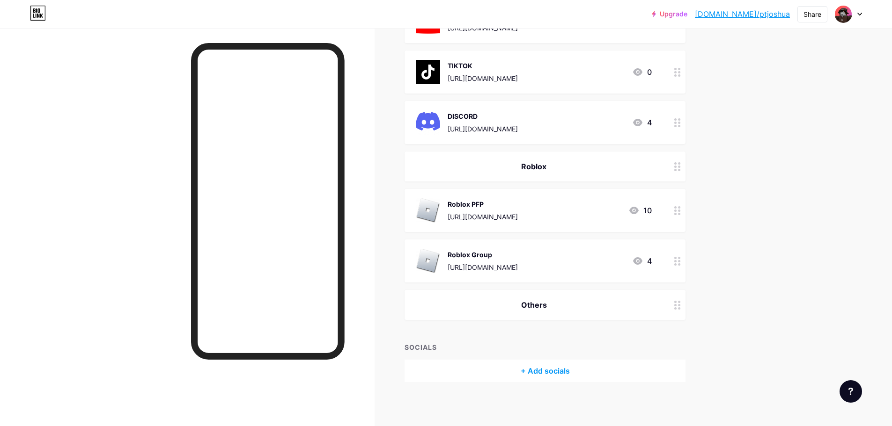
scroll to position [187, 0]
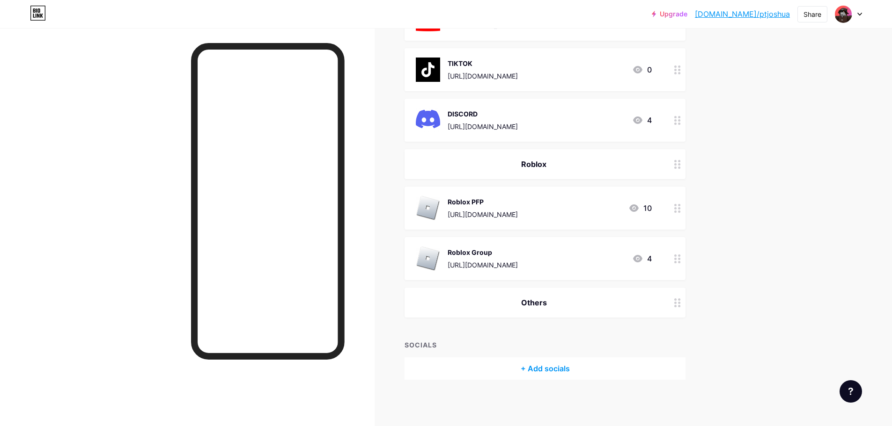
click at [676, 210] on div at bounding box center [677, 208] width 16 height 43
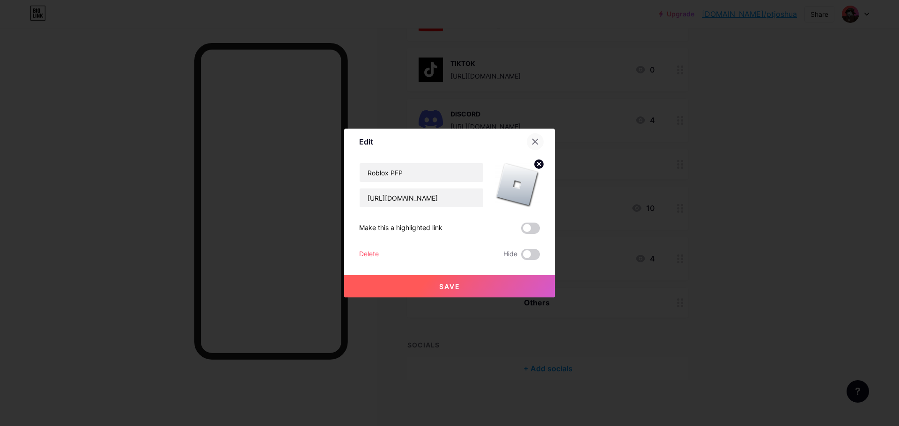
click at [535, 143] on icon at bounding box center [535, 141] width 5 height 5
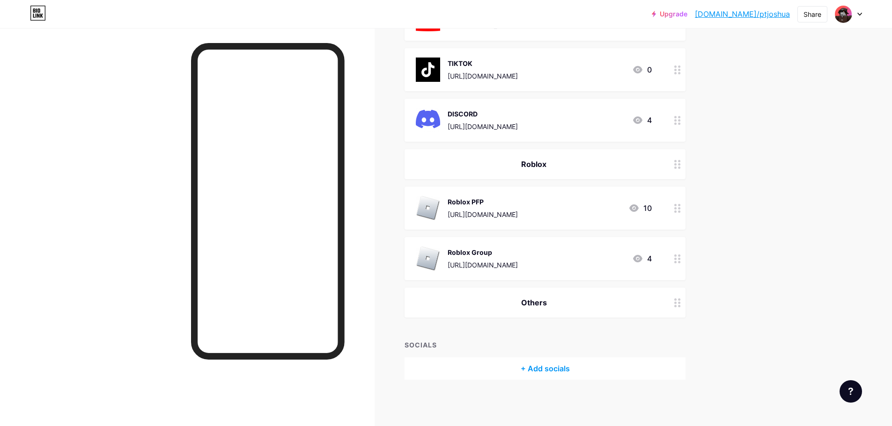
click at [681, 206] on icon at bounding box center [677, 208] width 7 height 9
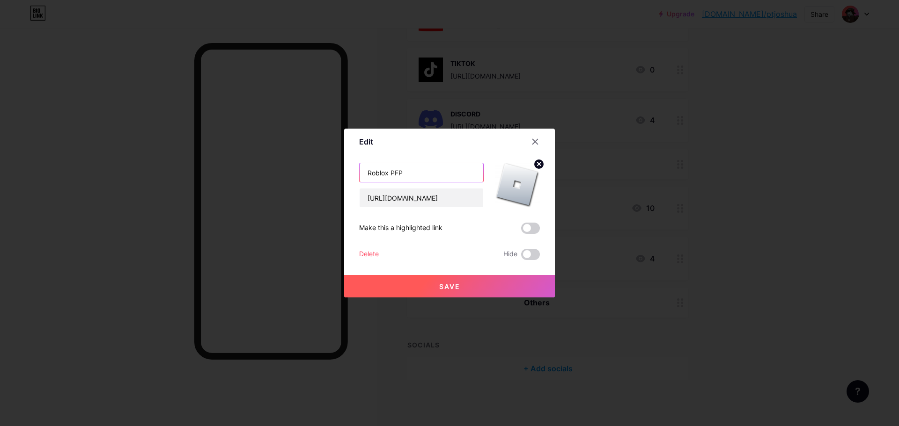
click at [461, 176] on input "Roblox PFP" at bounding box center [421, 172] width 124 height 19
type input "Roblox Profile"
click at [431, 291] on button "Save" at bounding box center [449, 286] width 211 height 22
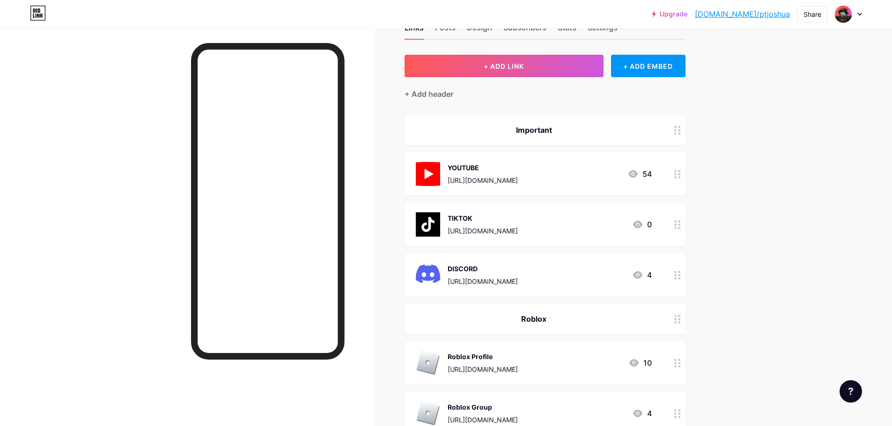
scroll to position [0, 0]
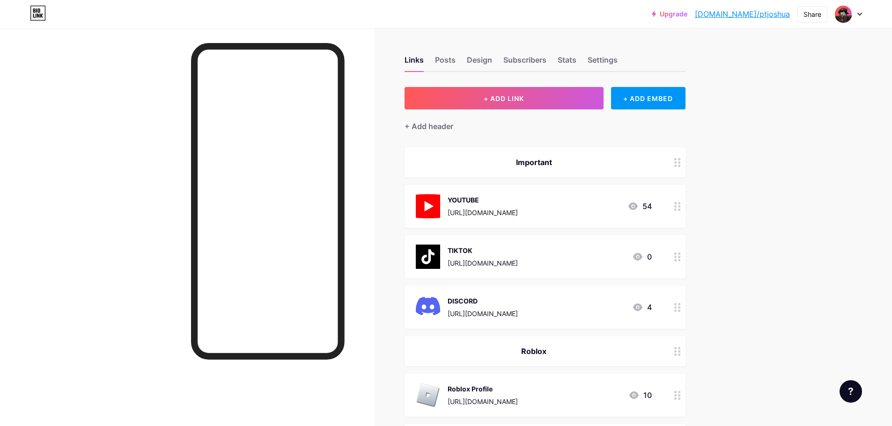
click at [670, 208] on div "YOUTUBE https://www.youtube.com/@protagonist_joshua/featured 54" at bounding box center [544, 206] width 281 height 43
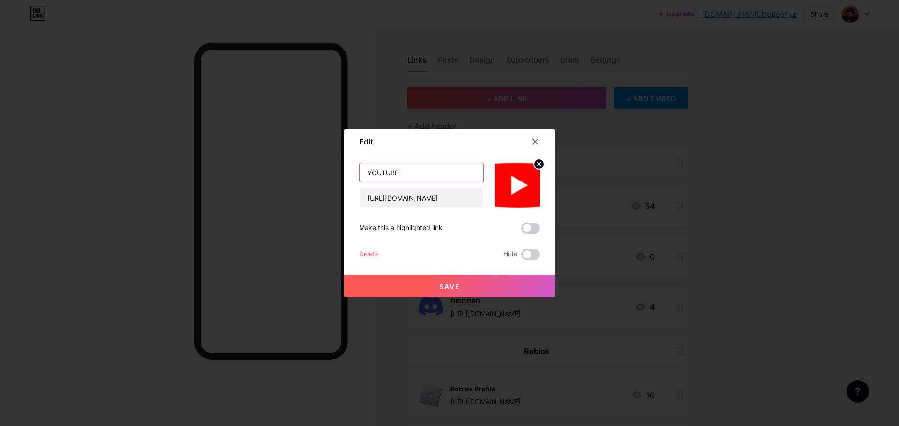
click at [454, 174] on input "YOUTUBE" at bounding box center [421, 172] width 124 height 19
type input "U"
type input "Youtube"
click at [403, 283] on button "Save" at bounding box center [449, 286] width 211 height 22
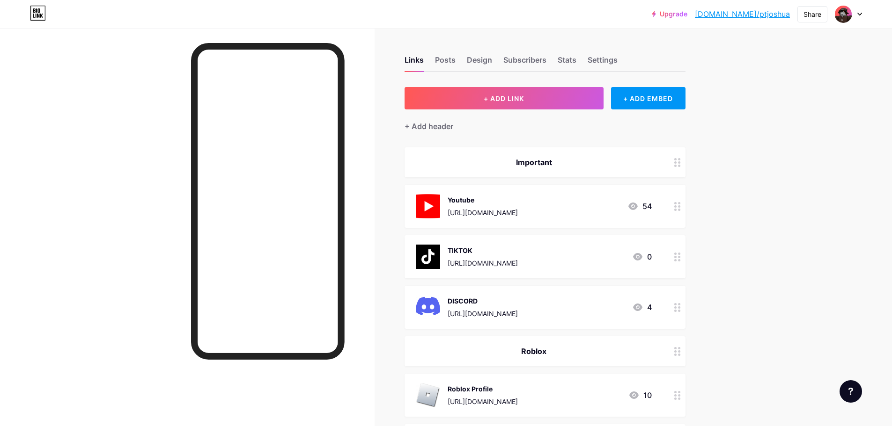
click at [675, 254] on div at bounding box center [677, 256] width 16 height 43
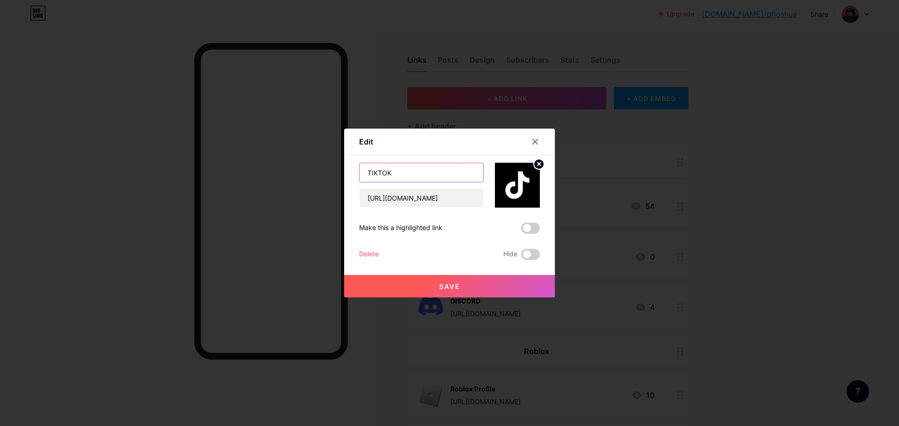
click at [422, 174] on input "TIKTOK" at bounding box center [421, 172] width 124 height 19
type input "Tiktok"
click at [381, 280] on button "Save" at bounding box center [449, 286] width 211 height 22
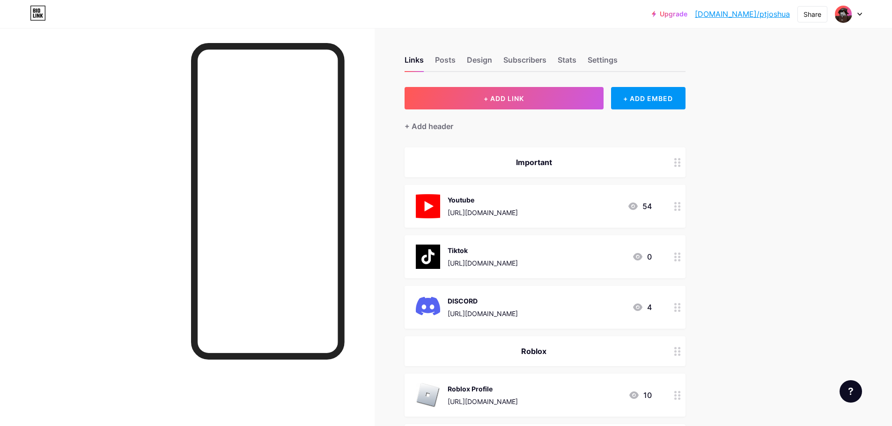
click at [672, 311] on div at bounding box center [677, 307] width 16 height 43
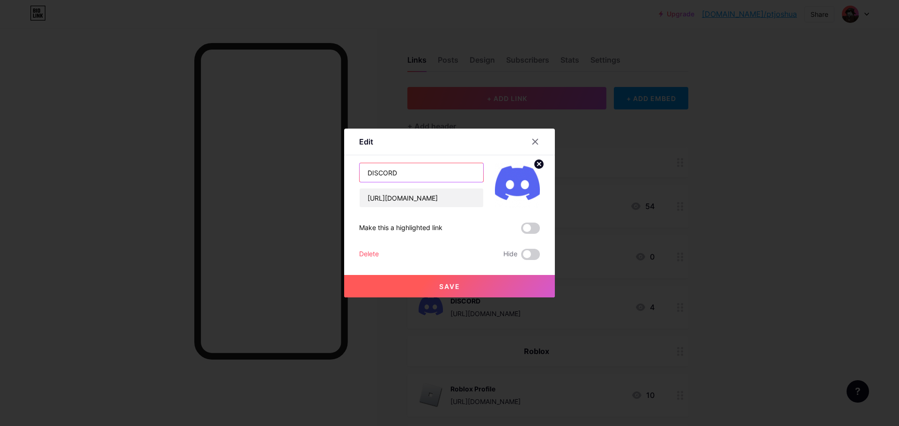
click at [450, 181] on input "DISCORD" at bounding box center [421, 172] width 124 height 19
type input "Discord"
click at [436, 285] on button "Save" at bounding box center [449, 286] width 211 height 22
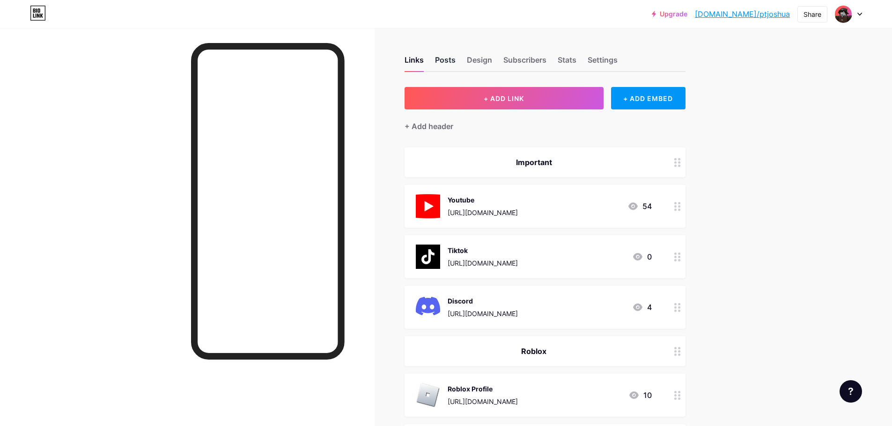
click at [455, 59] on div "Posts" at bounding box center [445, 62] width 21 height 17
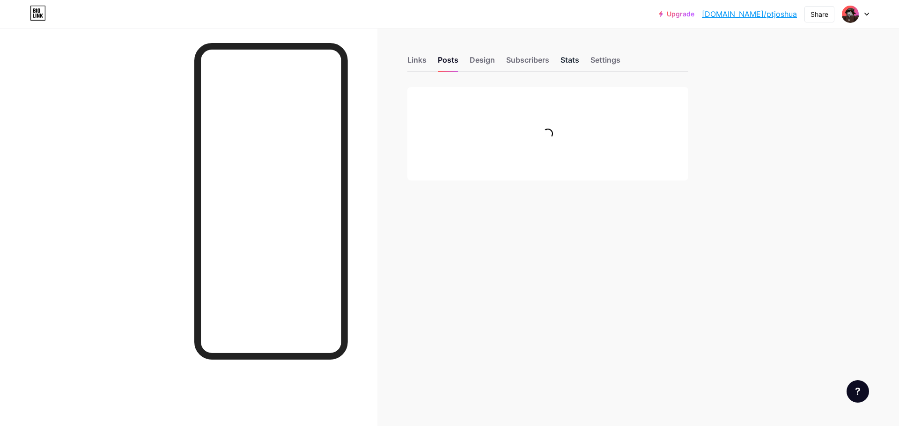
click at [577, 60] on div "Stats" at bounding box center [569, 62] width 19 height 17
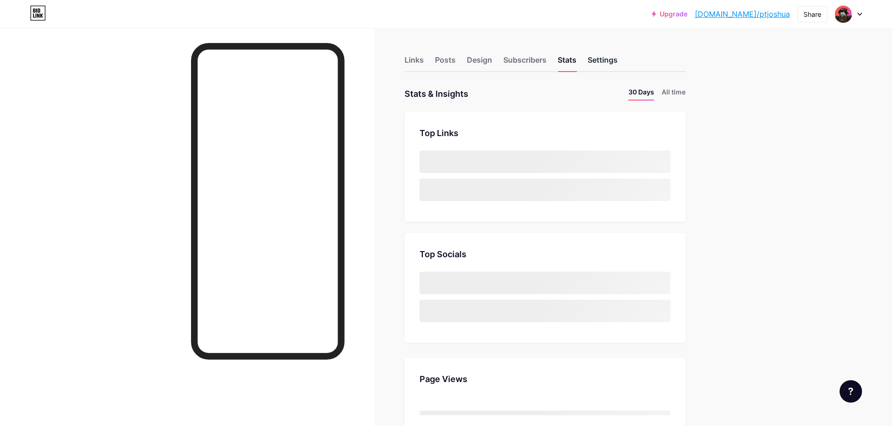
click at [601, 59] on div "Settings" at bounding box center [602, 62] width 30 height 17
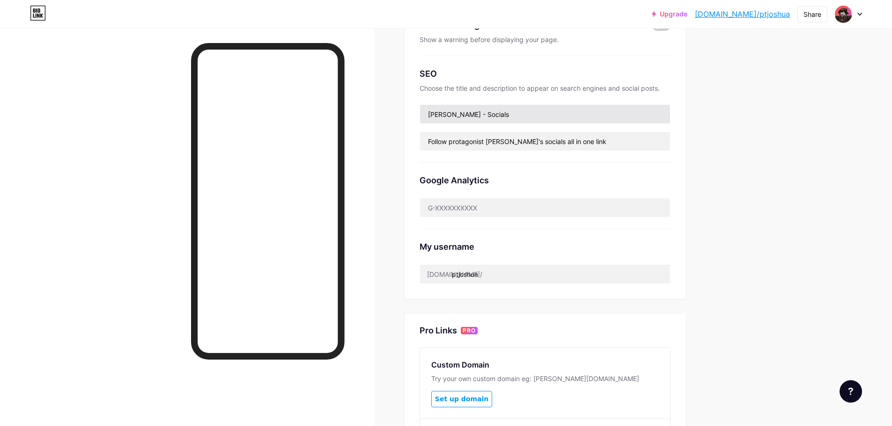
scroll to position [187, 0]
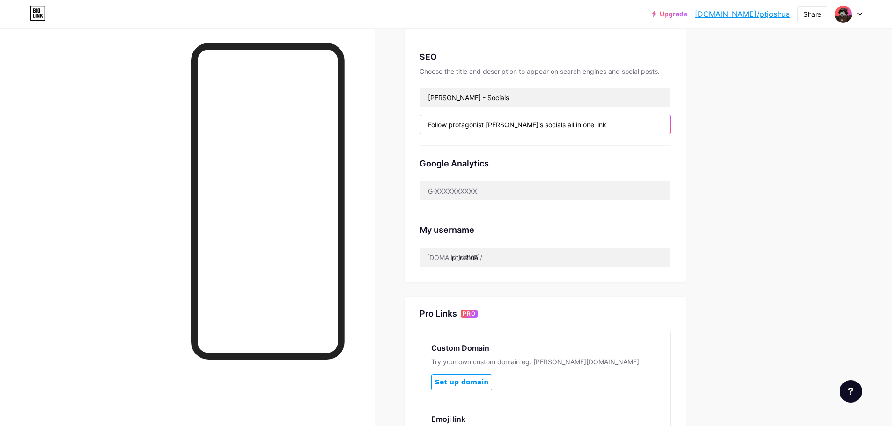
click at [589, 126] on input "Follow protagonist joshua's socials all in one link" at bounding box center [545, 124] width 250 height 19
click at [606, 151] on div "Google Analytics" at bounding box center [544, 179] width 251 height 66
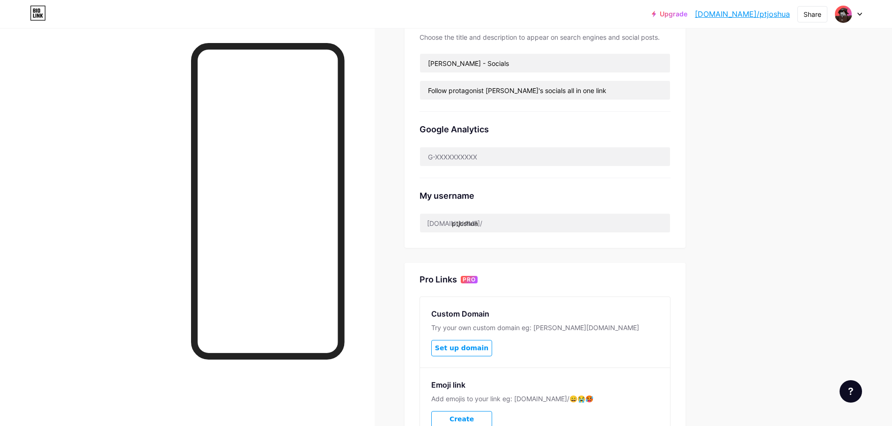
scroll to position [0, 0]
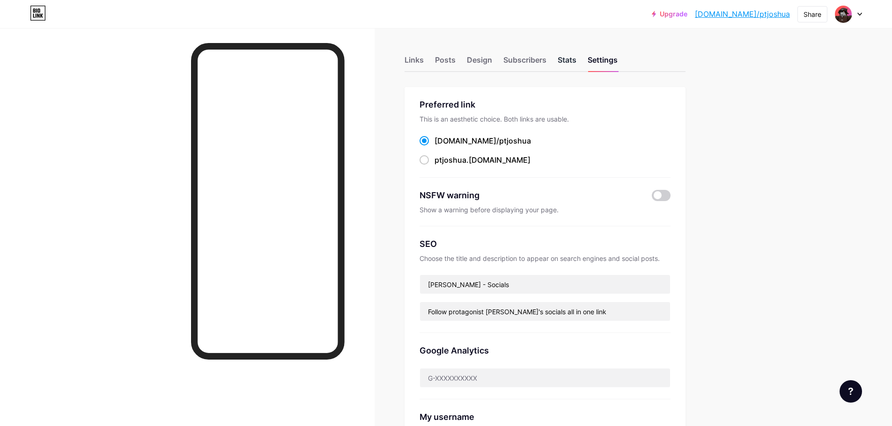
click at [564, 66] on div "Stats" at bounding box center [566, 62] width 19 height 17
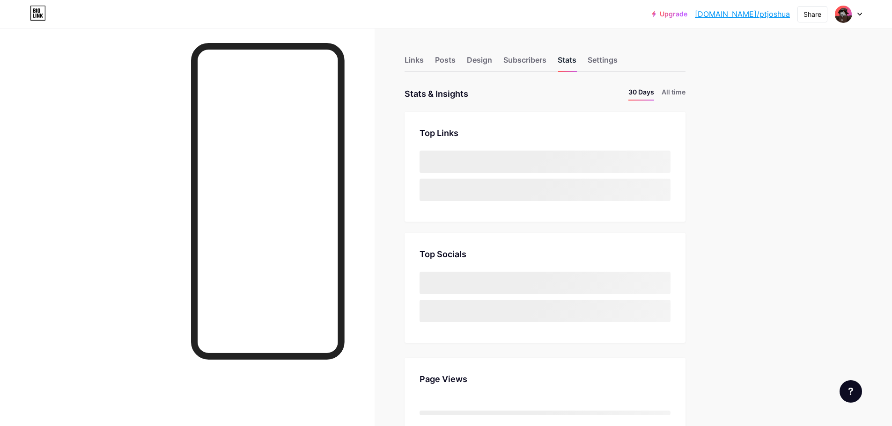
click at [569, 62] on div "Stats" at bounding box center [566, 62] width 19 height 17
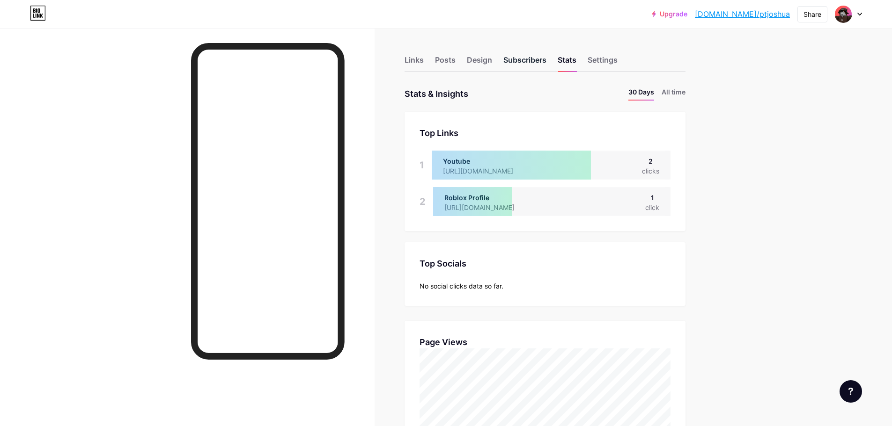
scroll to position [426, 892]
click at [545, 58] on div "Subscribers" at bounding box center [524, 62] width 43 height 17
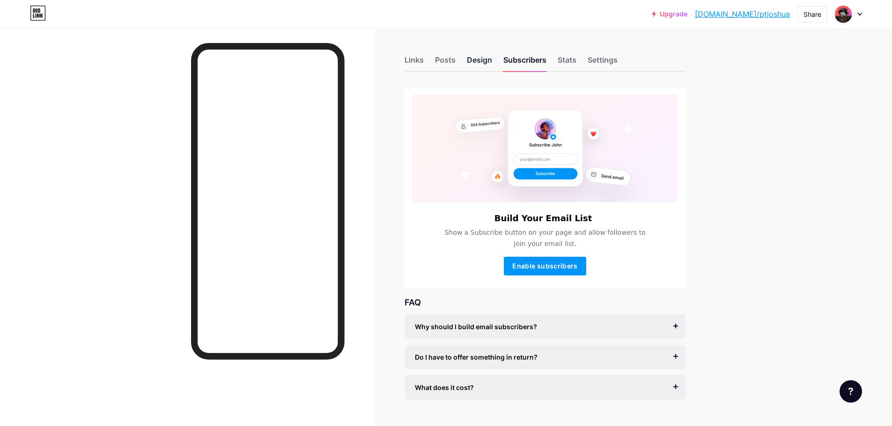
click at [483, 61] on div "Design" at bounding box center [479, 62] width 25 height 17
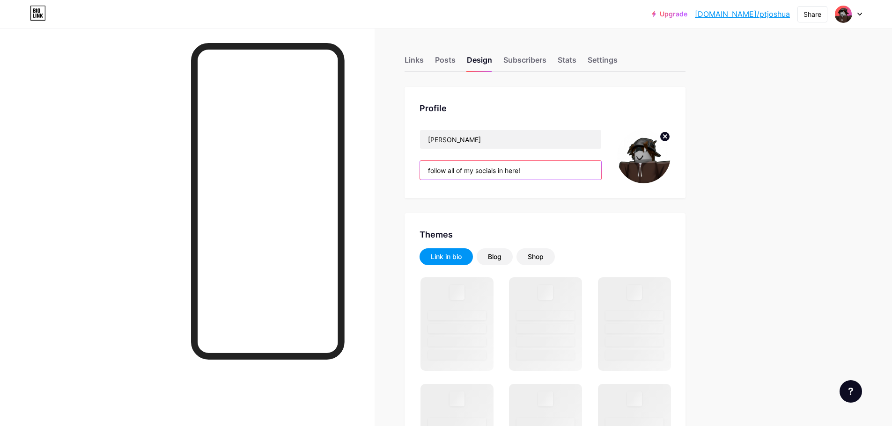
click at [523, 176] on input "follow all of my socials in here!" at bounding box center [510, 170] width 181 height 19
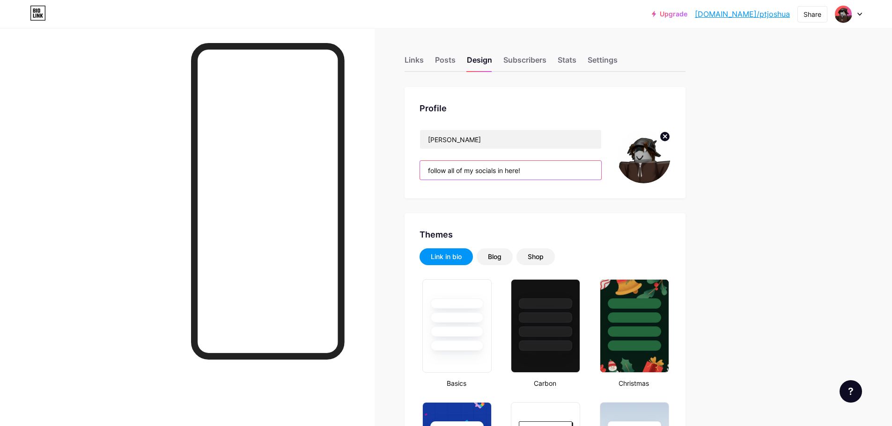
drag, startPoint x: 531, startPoint y: 169, endPoint x: 536, endPoint y: 169, distance: 5.6
click at [533, 169] on input "follow all of my socials in here!" at bounding box center [510, 170] width 181 height 19
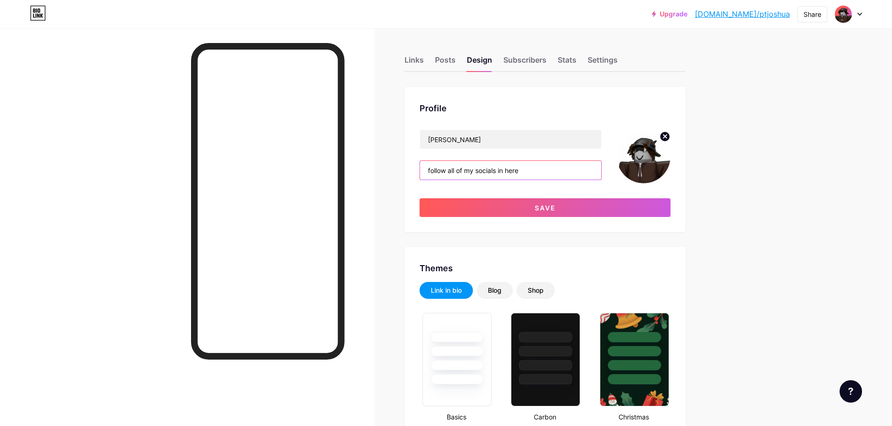
type input "follow all of my socials in here!"
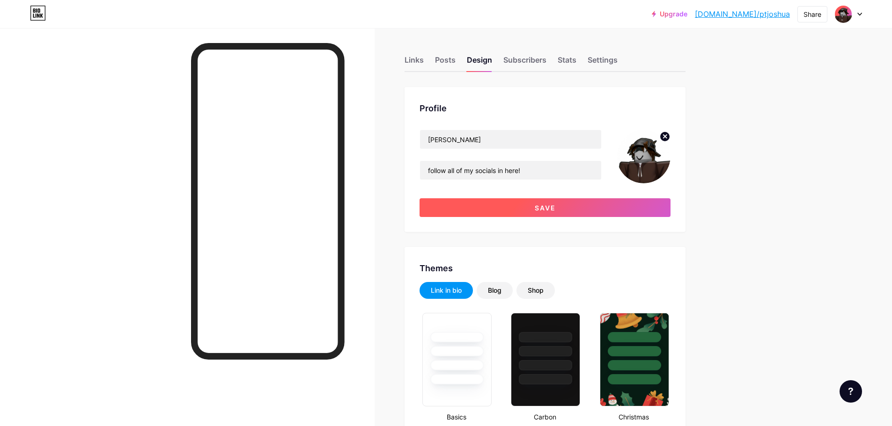
click at [542, 203] on button "Save" at bounding box center [544, 207] width 251 height 19
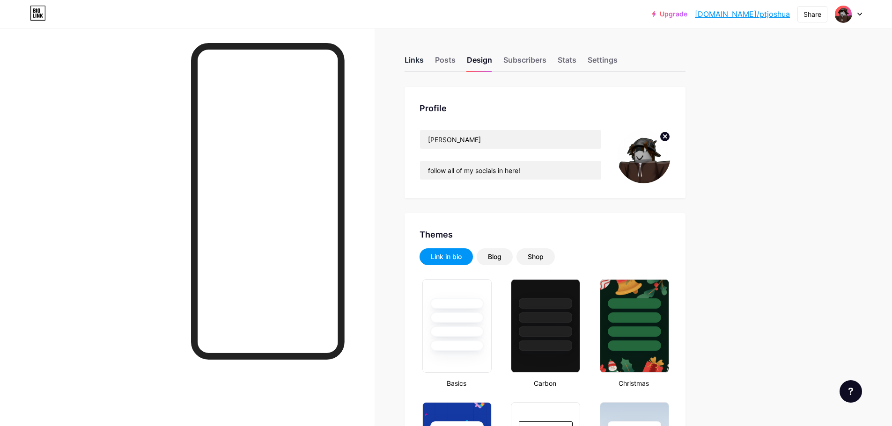
click at [423, 65] on div "Links" at bounding box center [413, 62] width 19 height 17
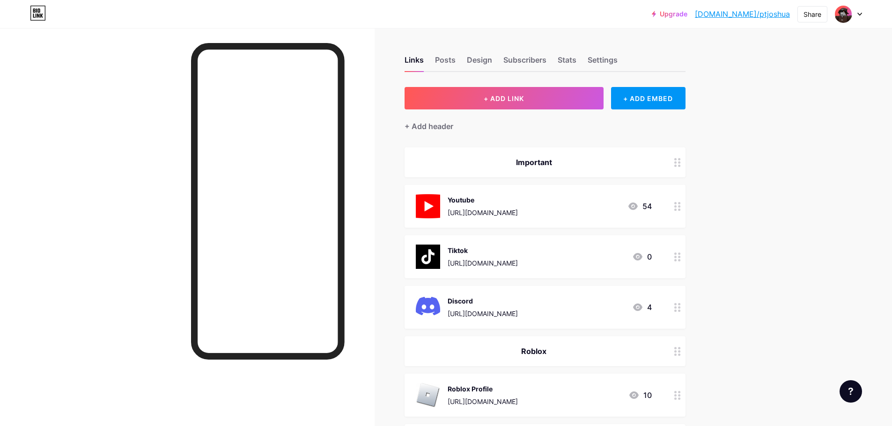
click at [756, 11] on link "[DOMAIN_NAME]/ptjoshua" at bounding box center [742, 13] width 95 height 11
